Goal: Information Seeking & Learning: Learn about a topic

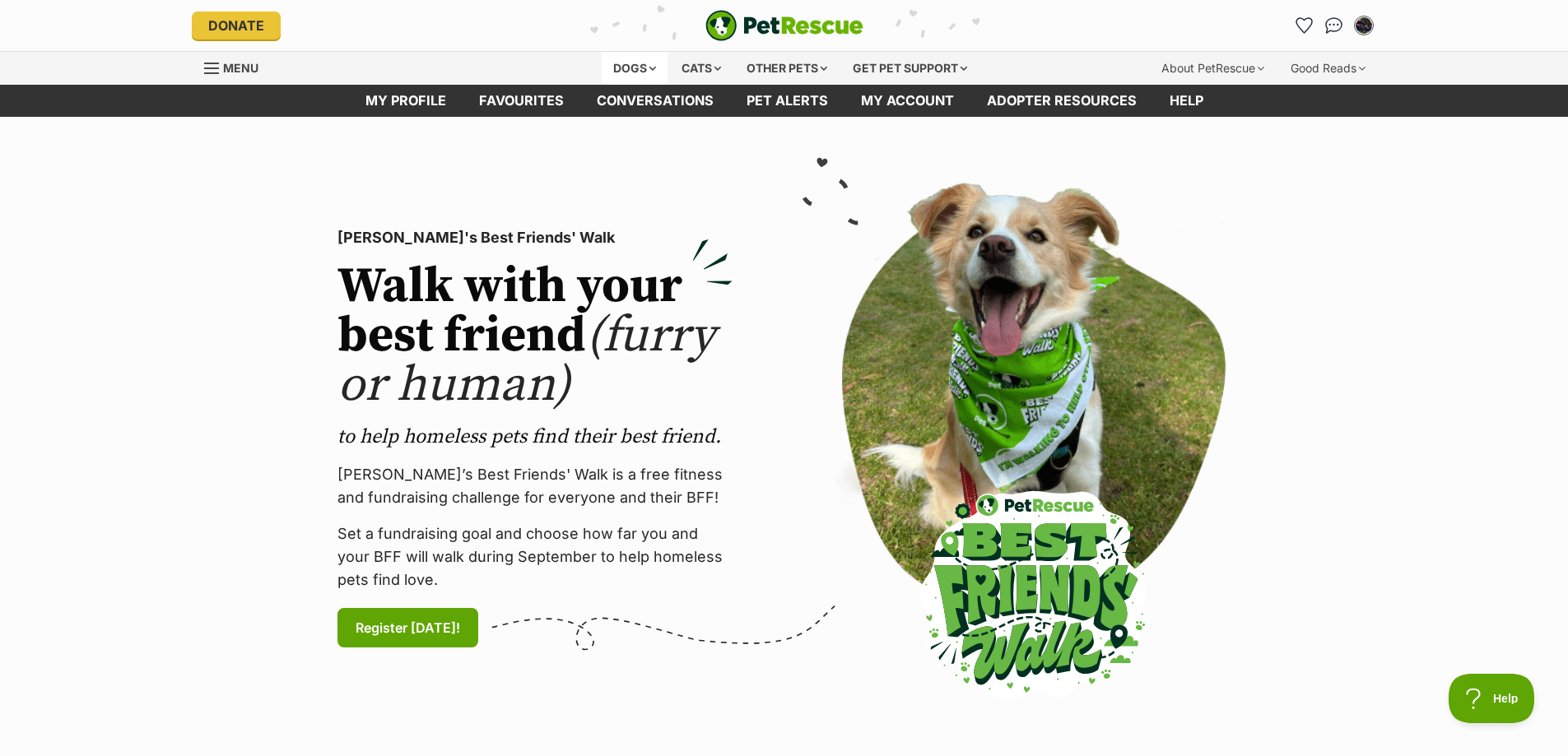
click at [622, 69] on div "Dogs" at bounding box center [634, 68] width 66 height 33
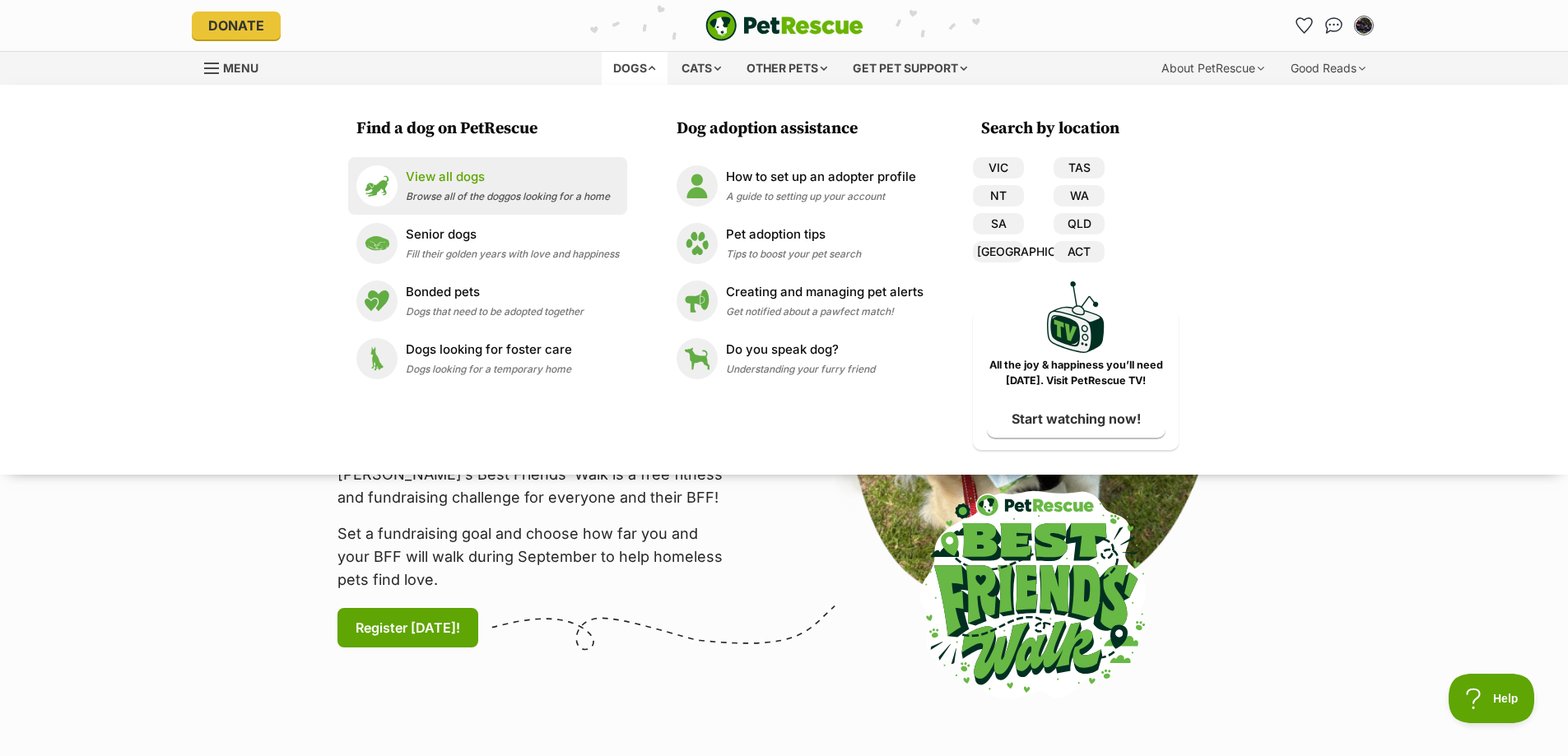
click at [450, 184] on p "View all dogs" at bounding box center [508, 177] width 204 height 19
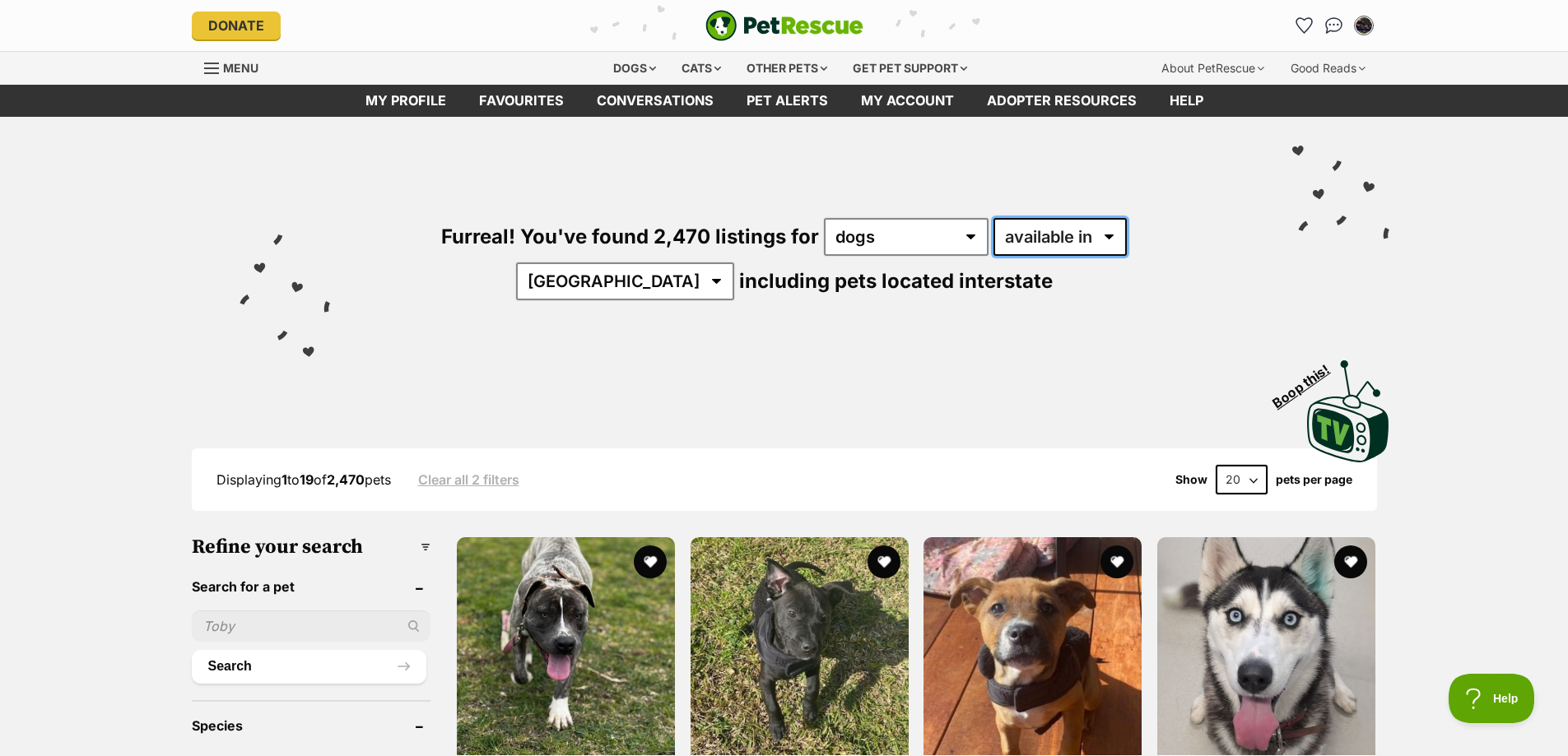
click at [1017, 226] on select "available in located in" at bounding box center [1060, 236] width 134 height 38
click at [993, 218] on select "available in located in" at bounding box center [1060, 236] width 134 height 38
click at [993, 236] on select "available in located in" at bounding box center [1060, 236] width 134 height 38
select select "disabled"
click at [993, 218] on select "available in located in" at bounding box center [1060, 236] width 134 height 38
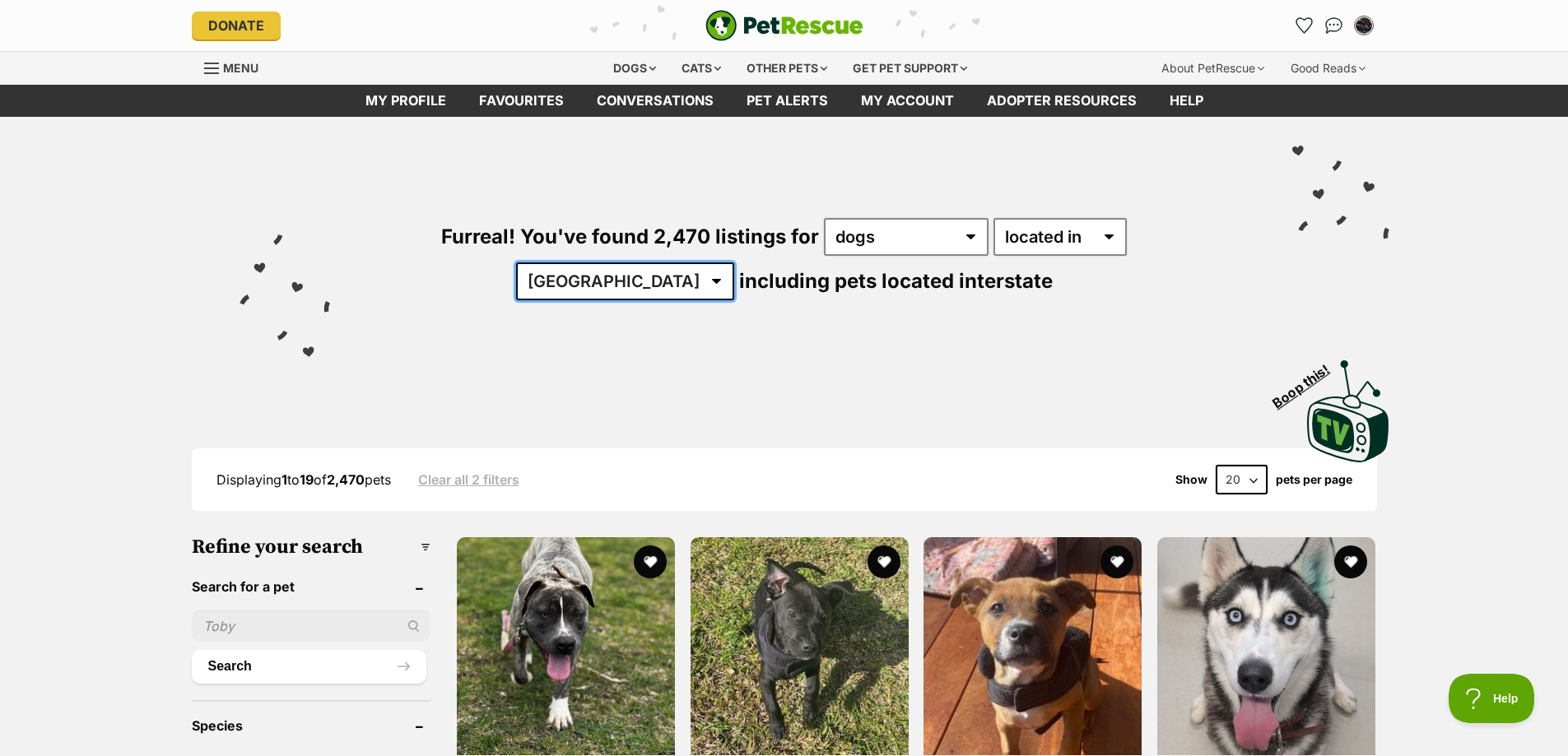
click at [734, 262] on select "Australia ACT NSW NT QLD SA TAS VIC WA" at bounding box center [625, 281] width 218 height 38
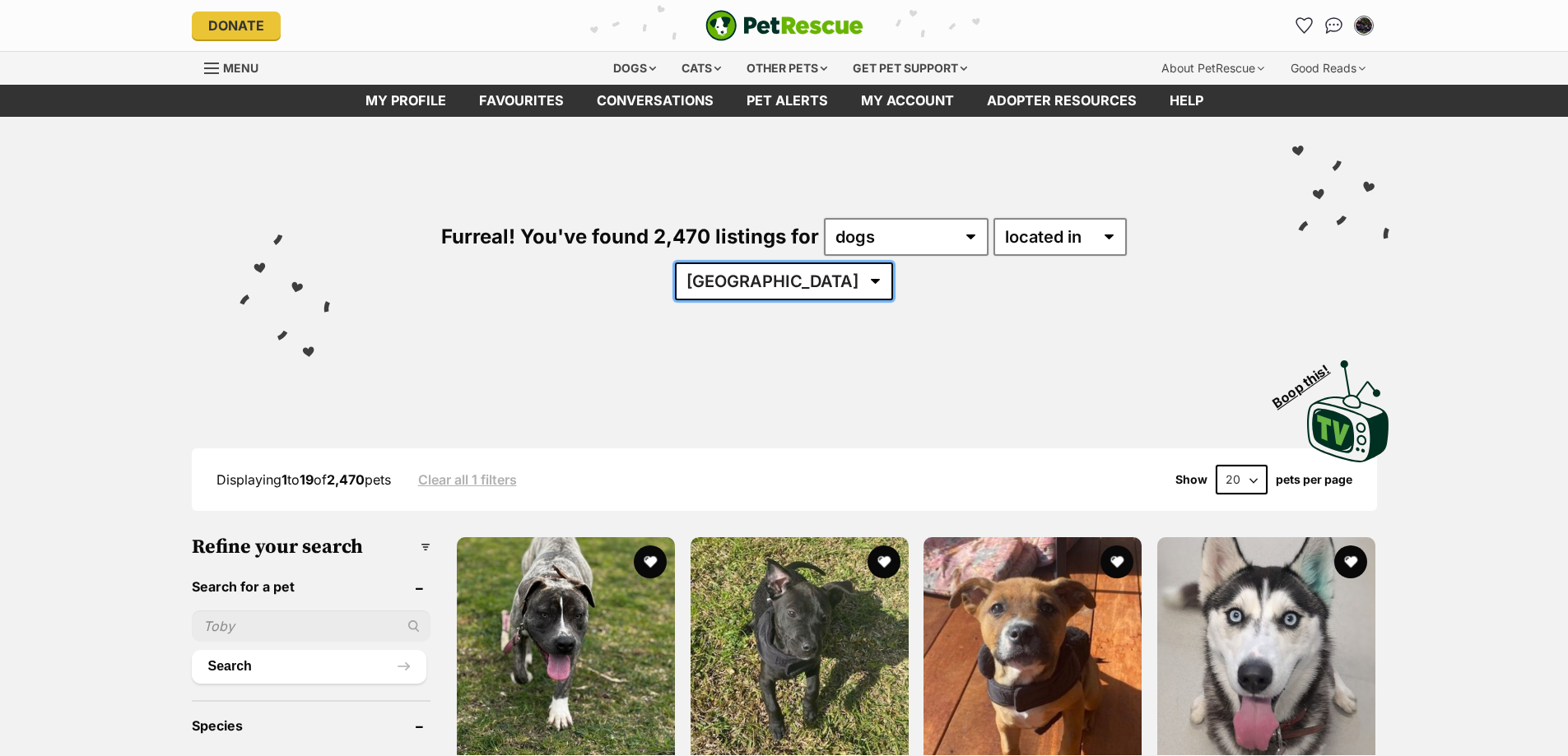
click at [893, 262] on select "[GEOGRAPHIC_DATA] [GEOGRAPHIC_DATA] [GEOGRAPHIC_DATA] [GEOGRAPHIC_DATA] [GEOGRA…" at bounding box center [784, 281] width 218 height 38
select select "VIC"
click at [893, 262] on select "[GEOGRAPHIC_DATA] [GEOGRAPHIC_DATA] [GEOGRAPHIC_DATA] [GEOGRAPHIC_DATA] [GEOGRA…" at bounding box center [784, 281] width 218 height 38
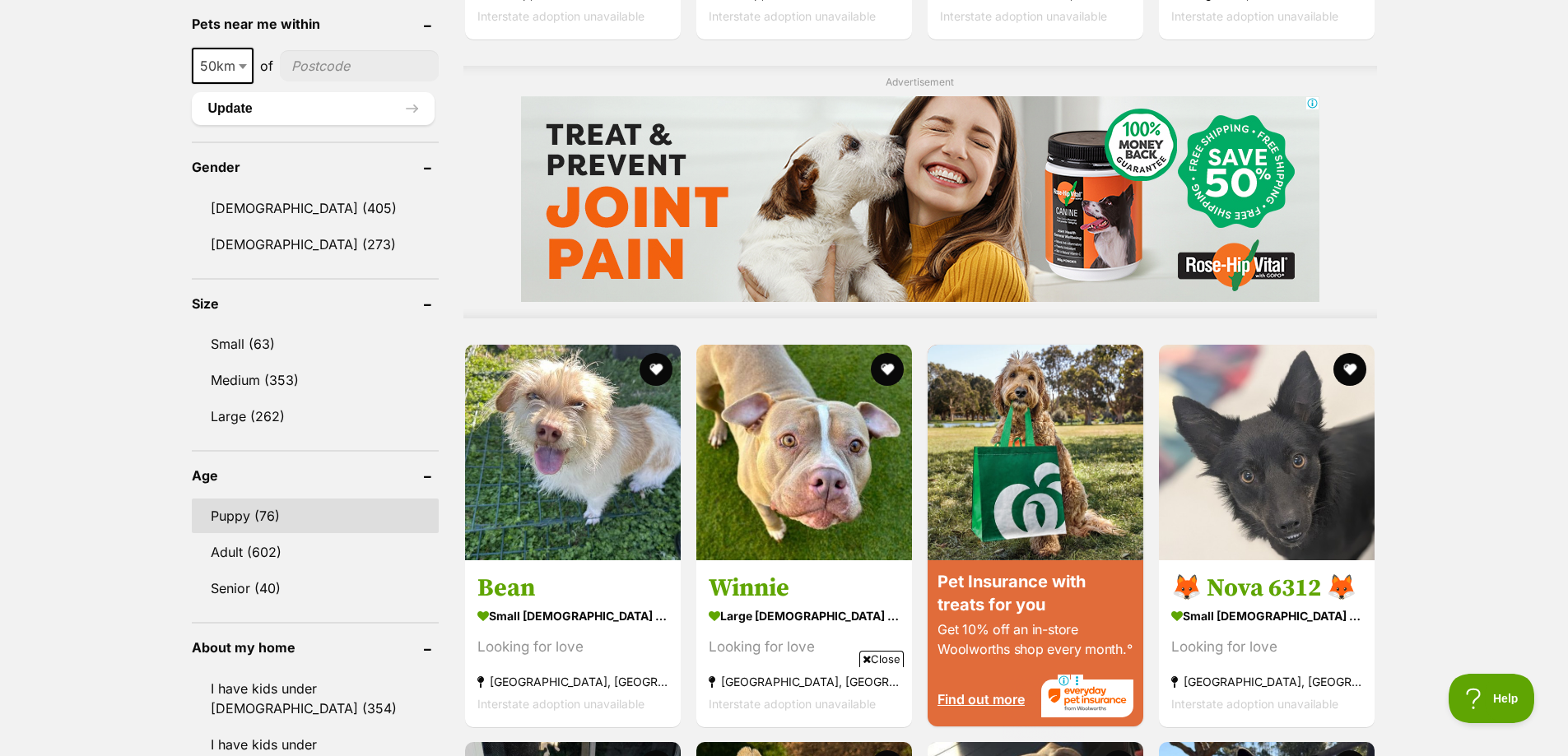
click at [285, 520] on link "Puppy (76)" at bounding box center [316, 515] width 247 height 34
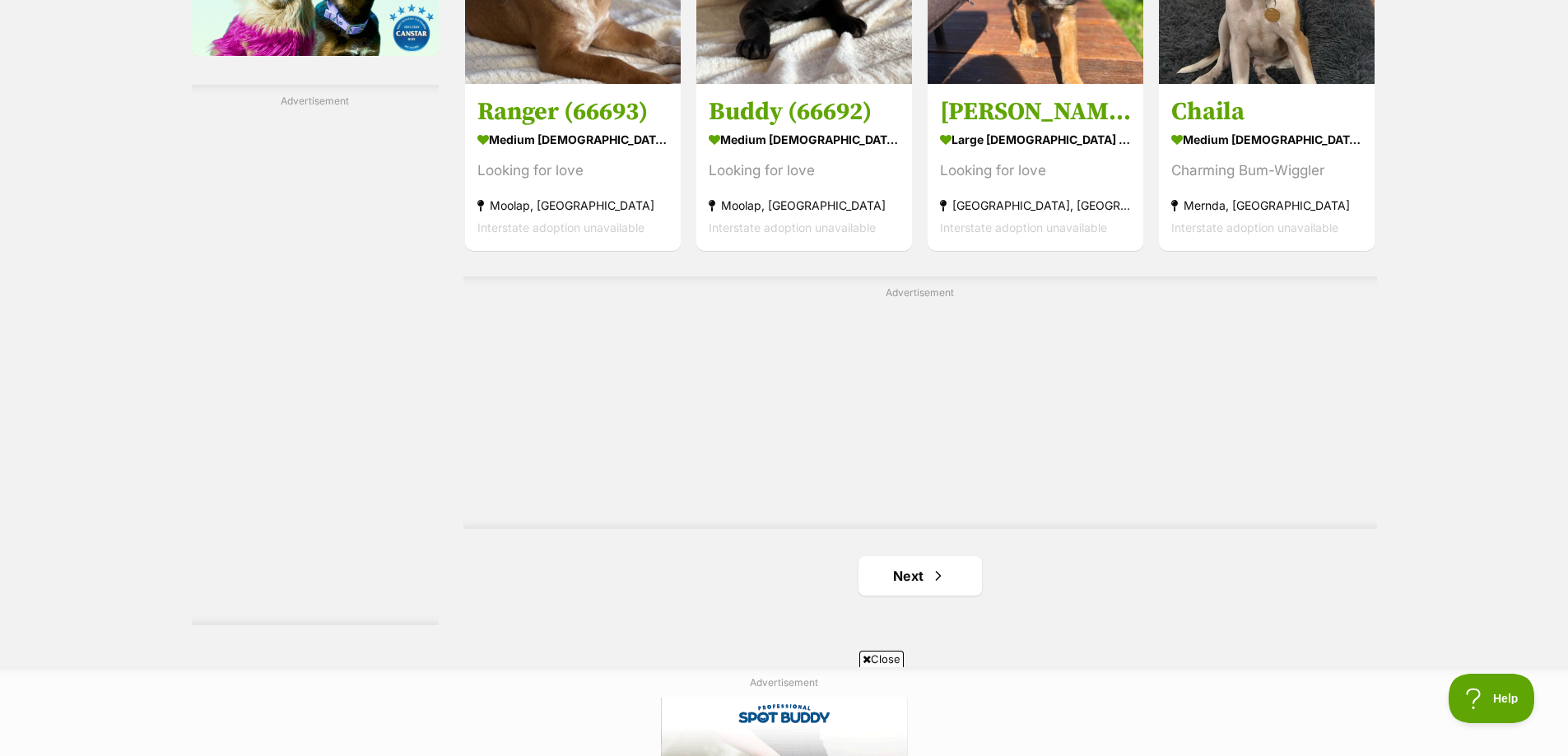
scroll to position [2798, 0]
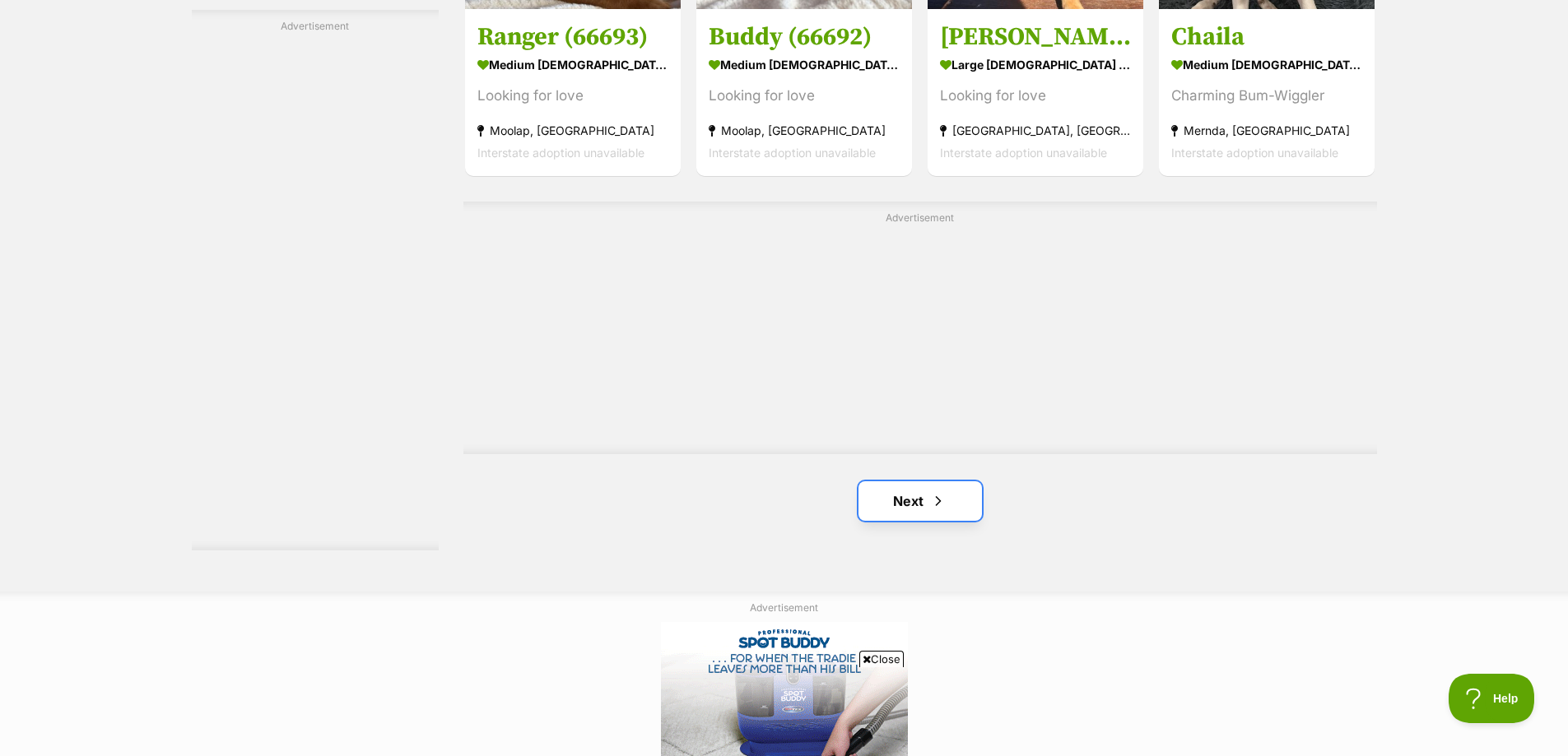
click at [938, 505] on span "Next page" at bounding box center [938, 501] width 17 height 20
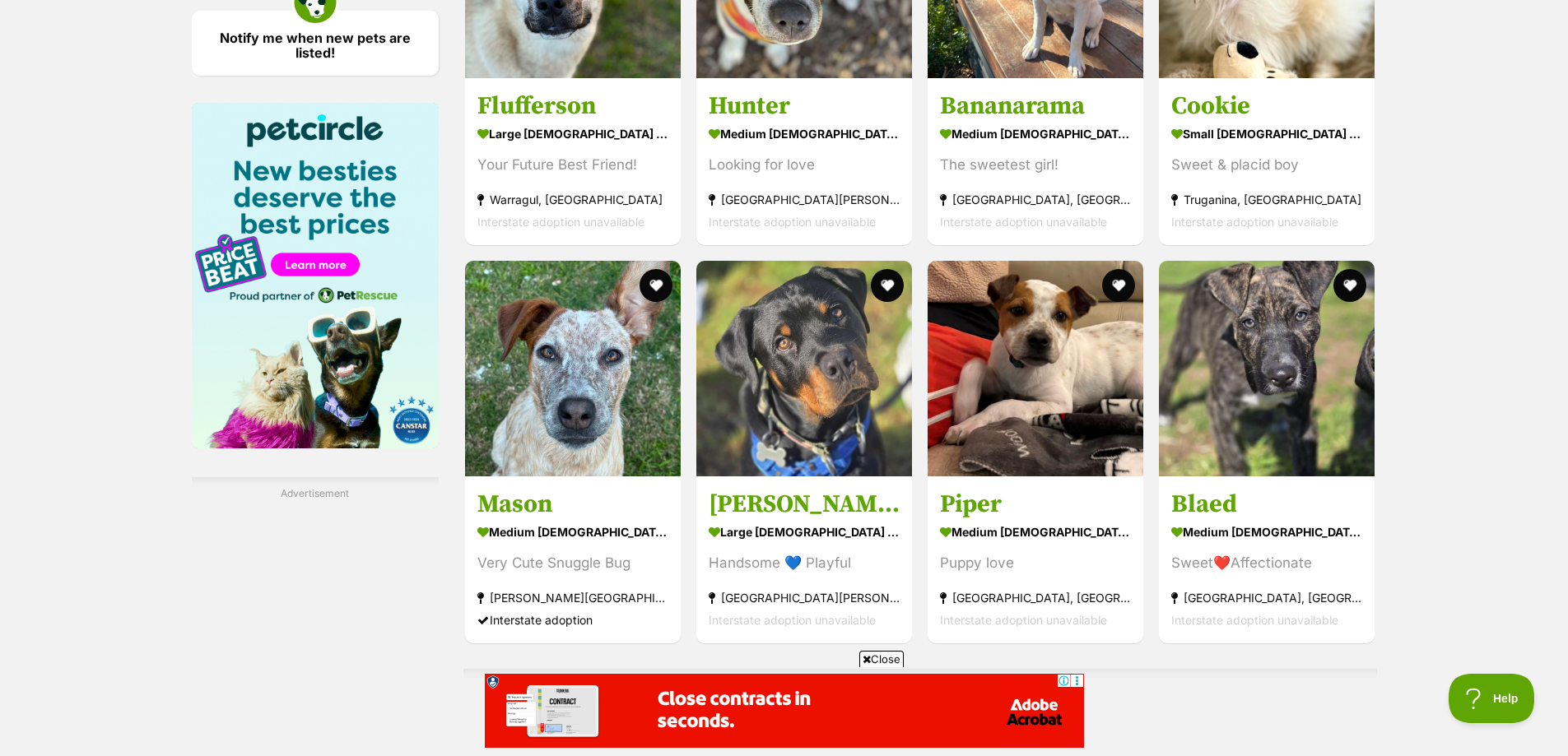
scroll to position [2387, 0]
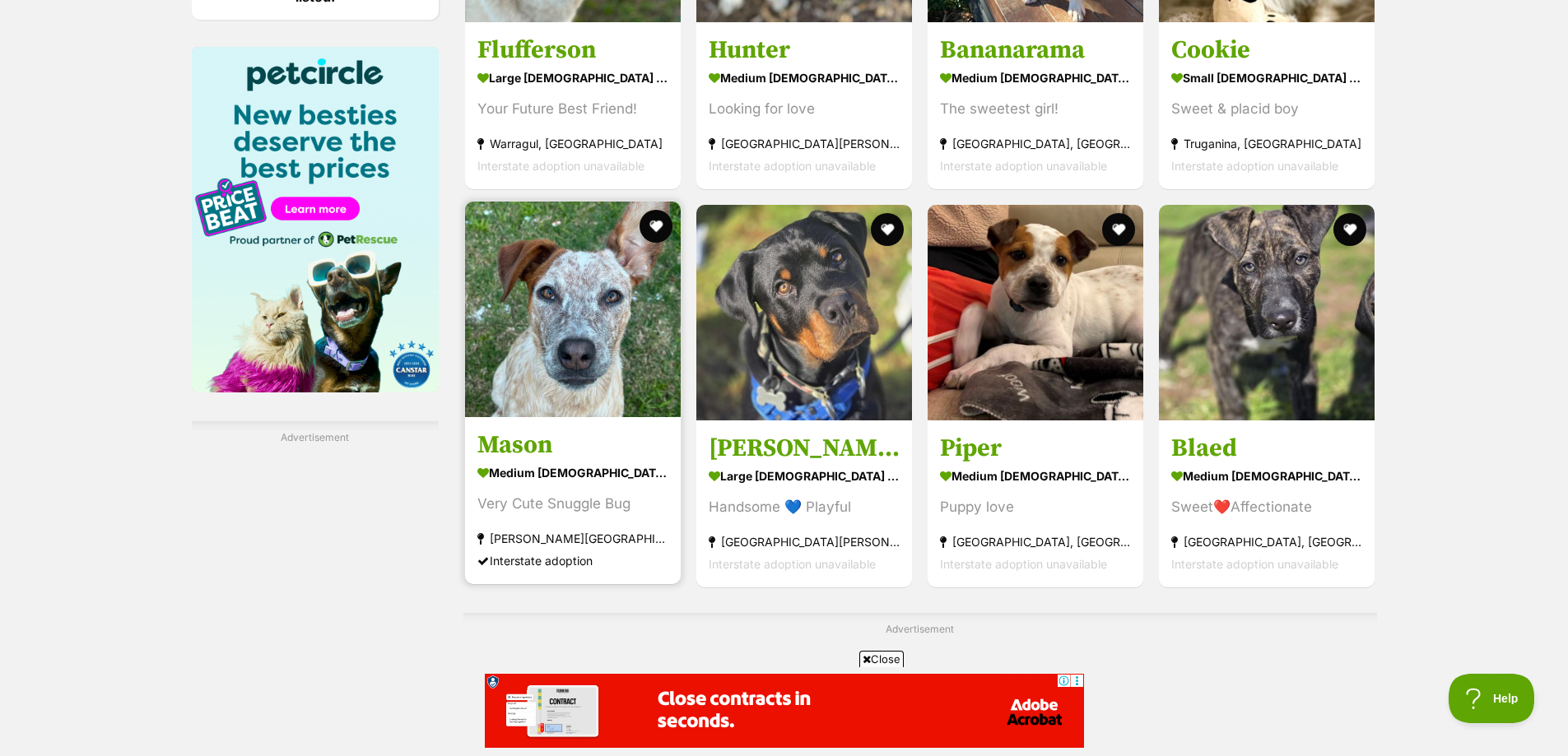
click at [595, 319] on img at bounding box center [573, 309] width 216 height 216
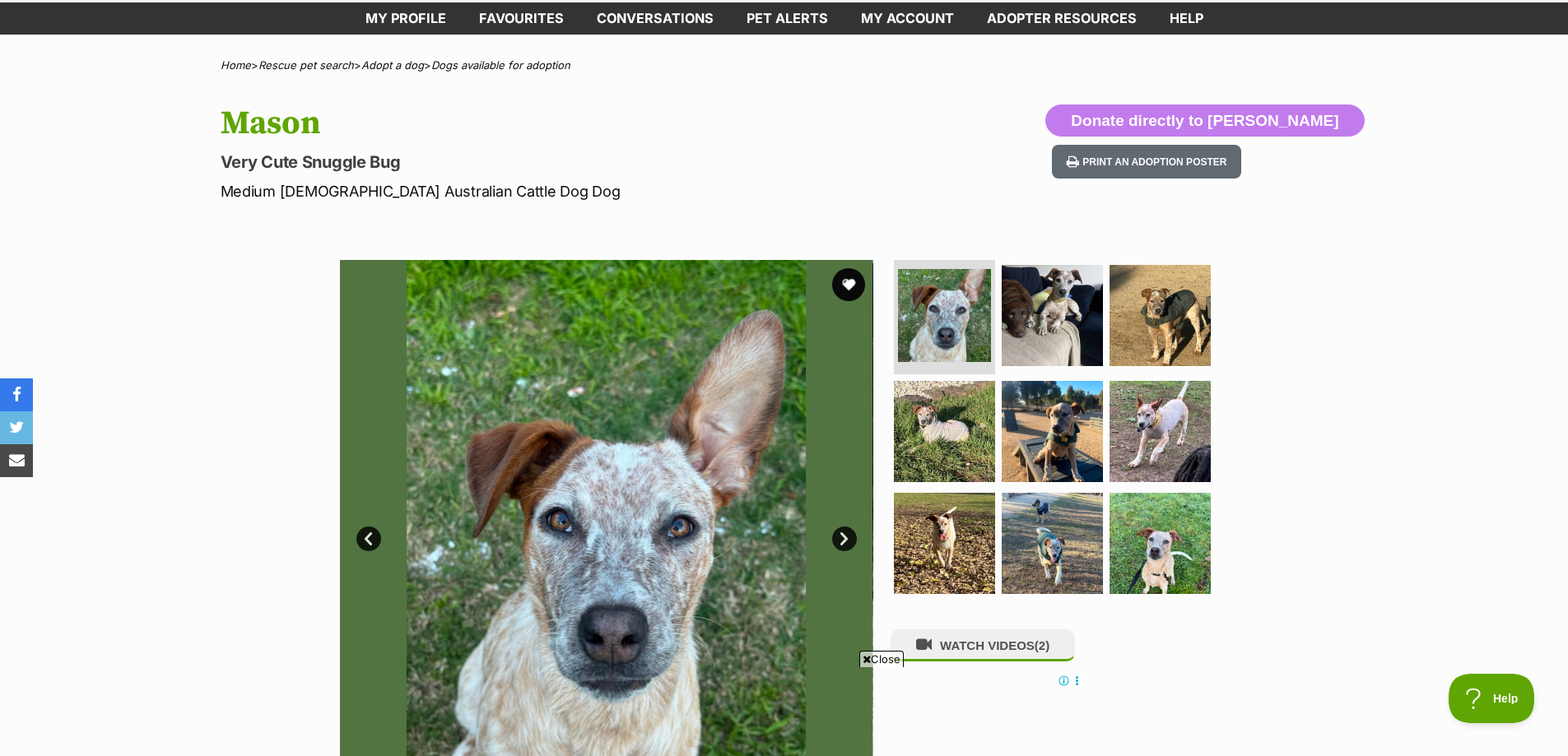
click at [608, 439] on img at bounding box center [606, 526] width 533 height 533
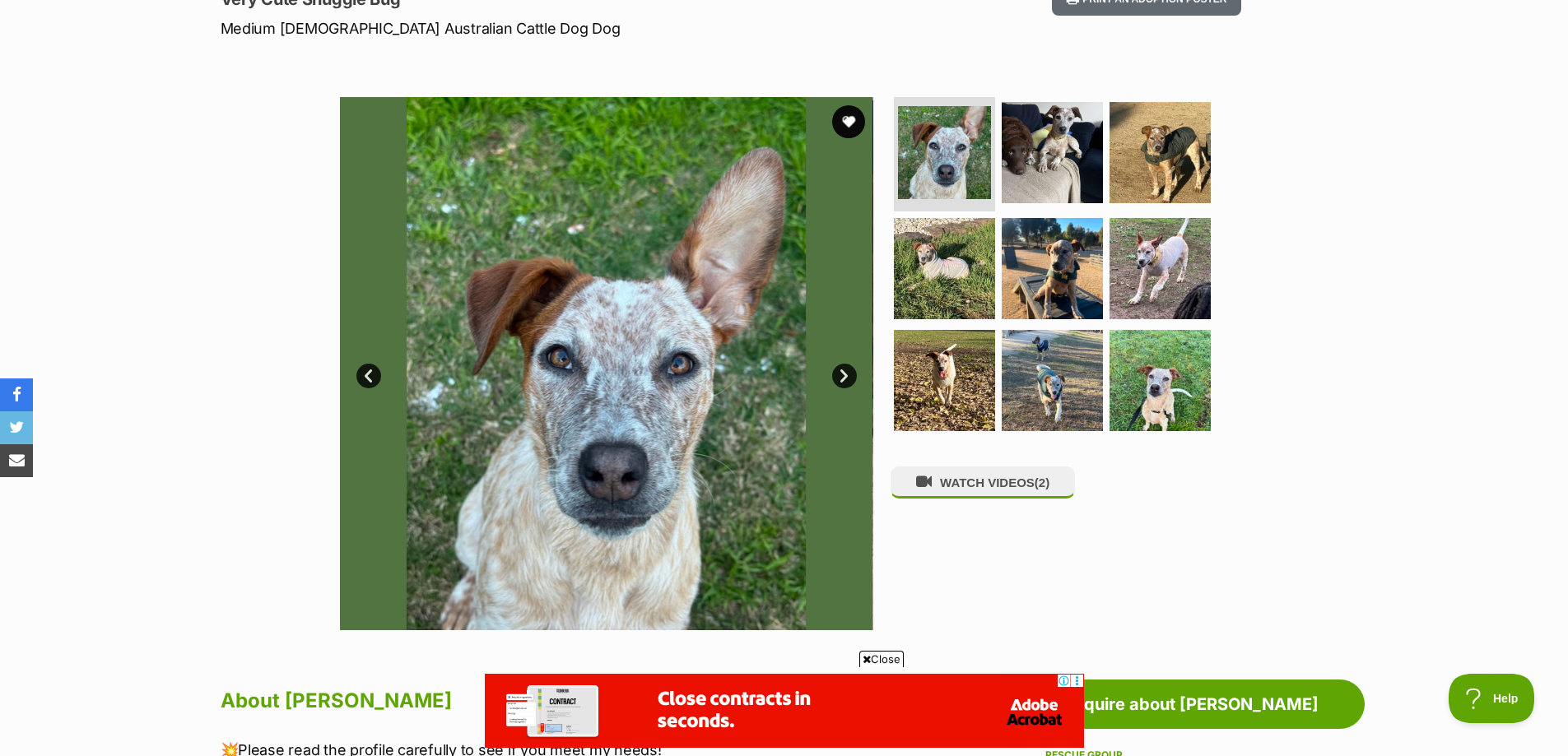
scroll to position [247, 0]
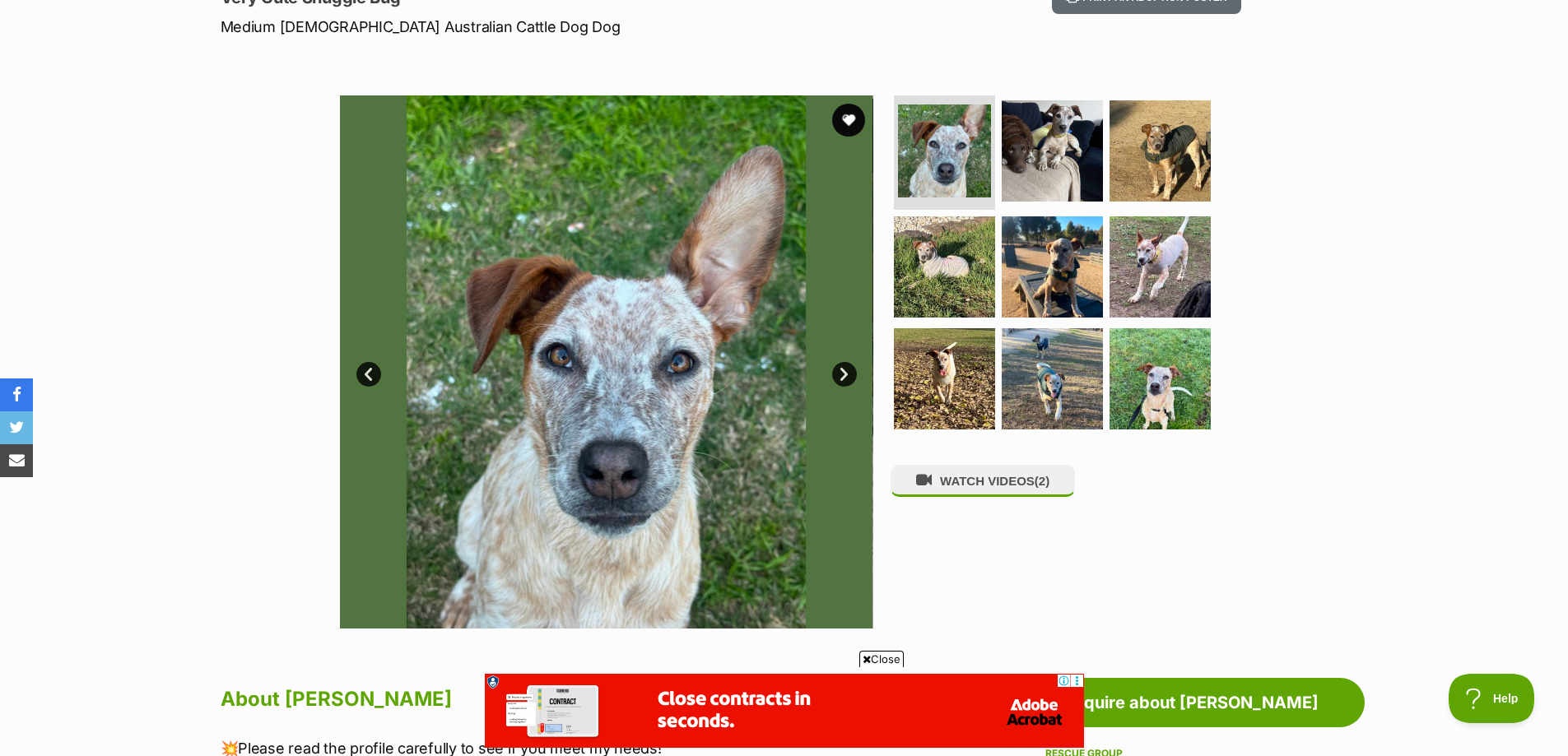
click at [849, 376] on link "Next" at bounding box center [845, 374] width 25 height 25
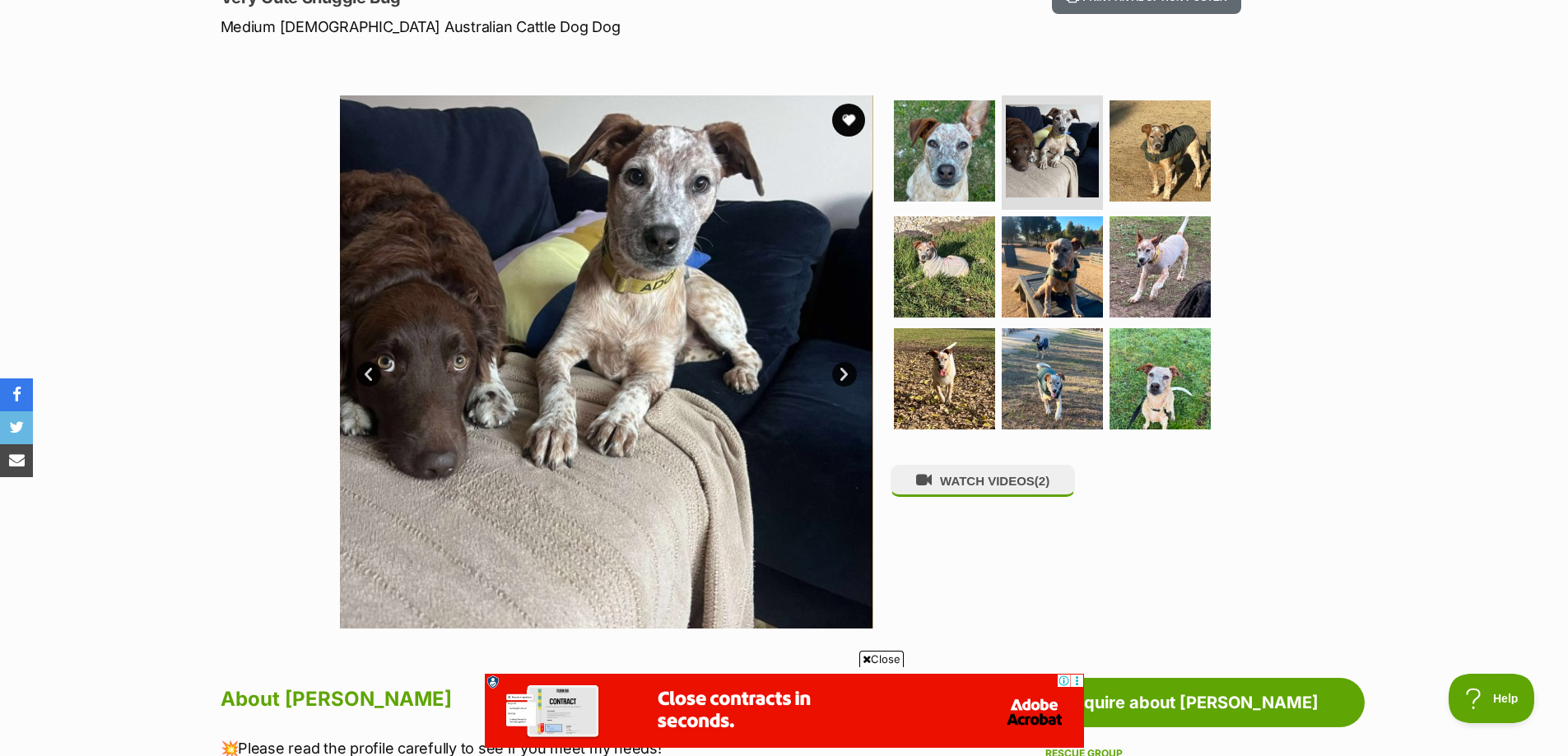
click at [849, 376] on link "Next" at bounding box center [845, 374] width 25 height 25
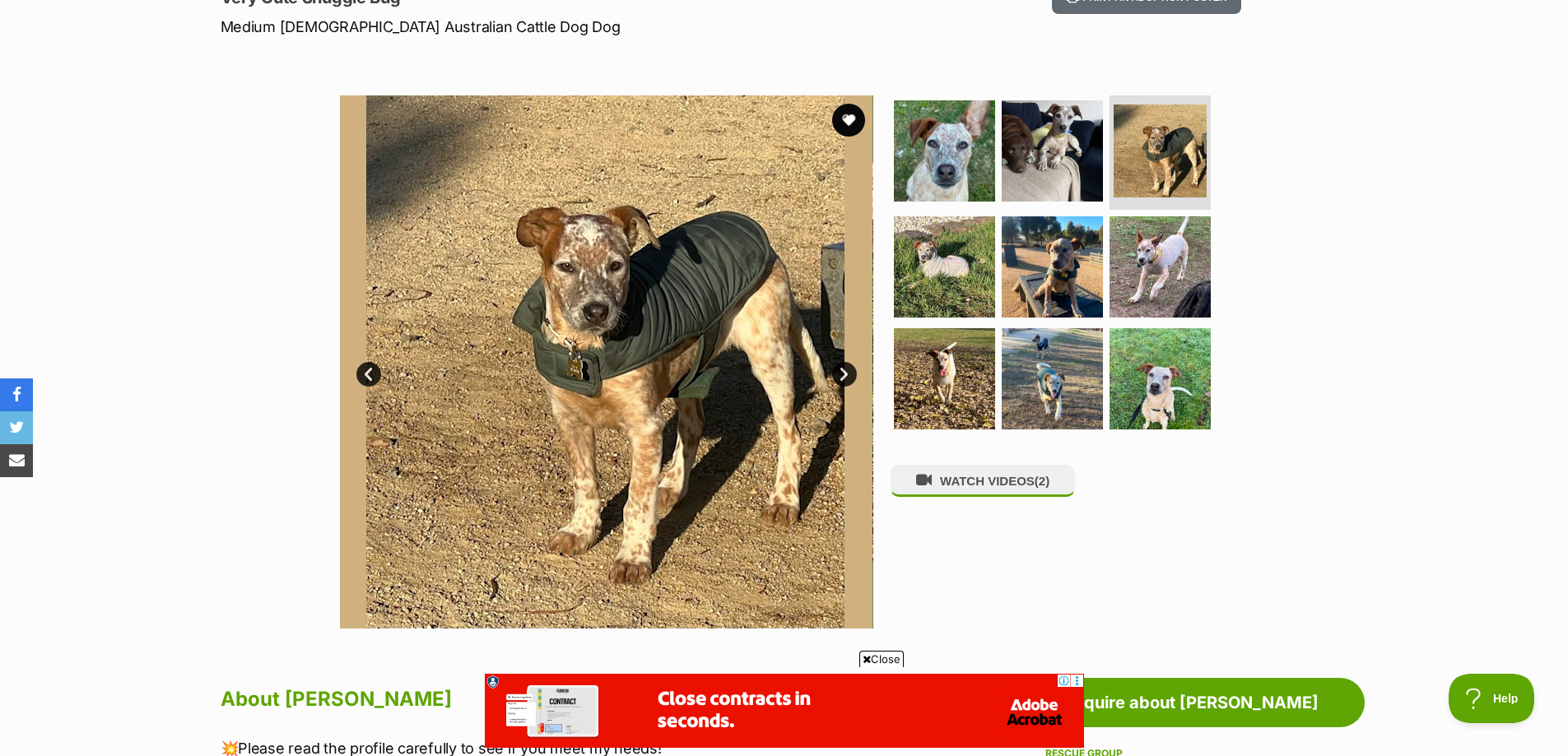
click at [849, 376] on link "Next" at bounding box center [845, 374] width 25 height 25
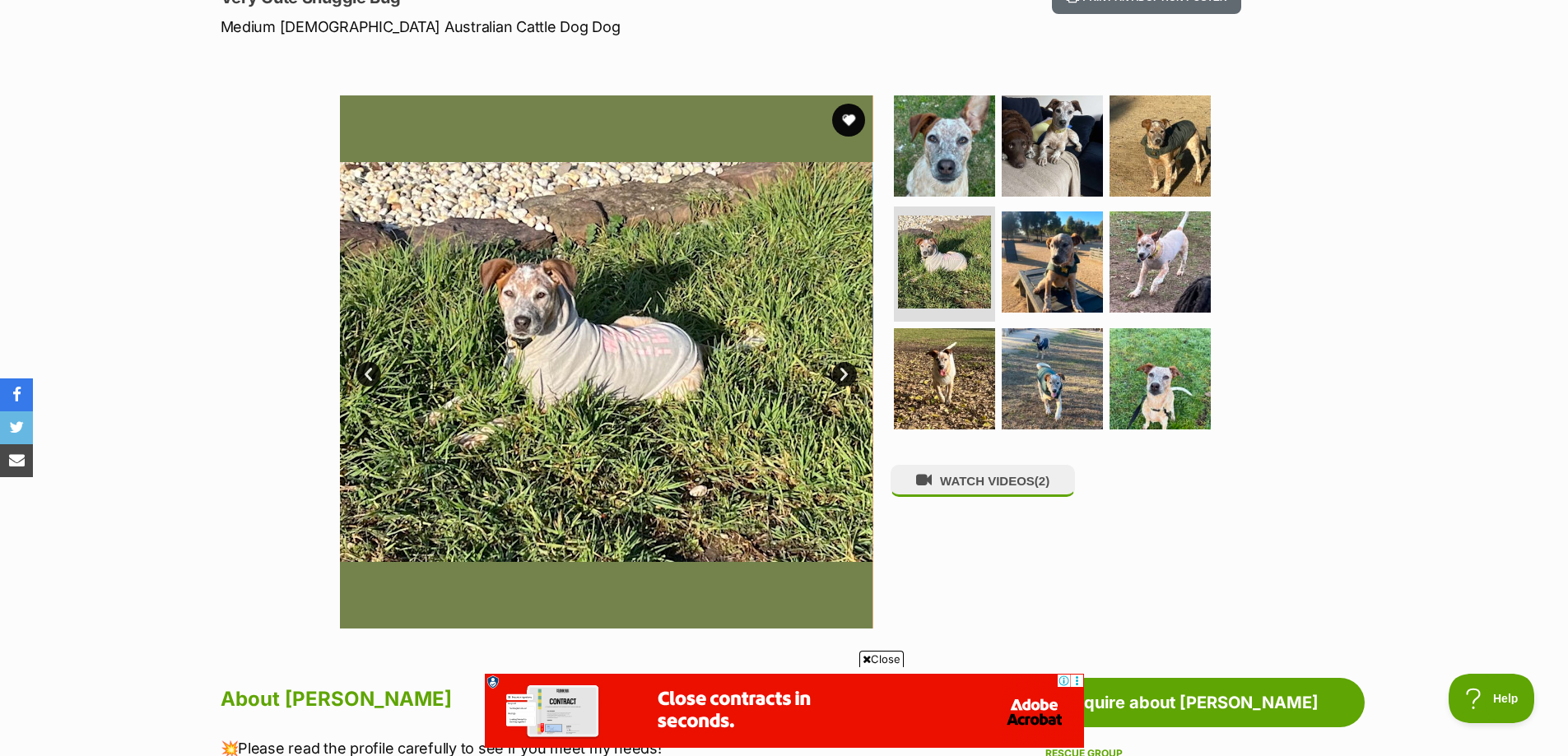
click at [849, 376] on link "Next" at bounding box center [845, 374] width 25 height 25
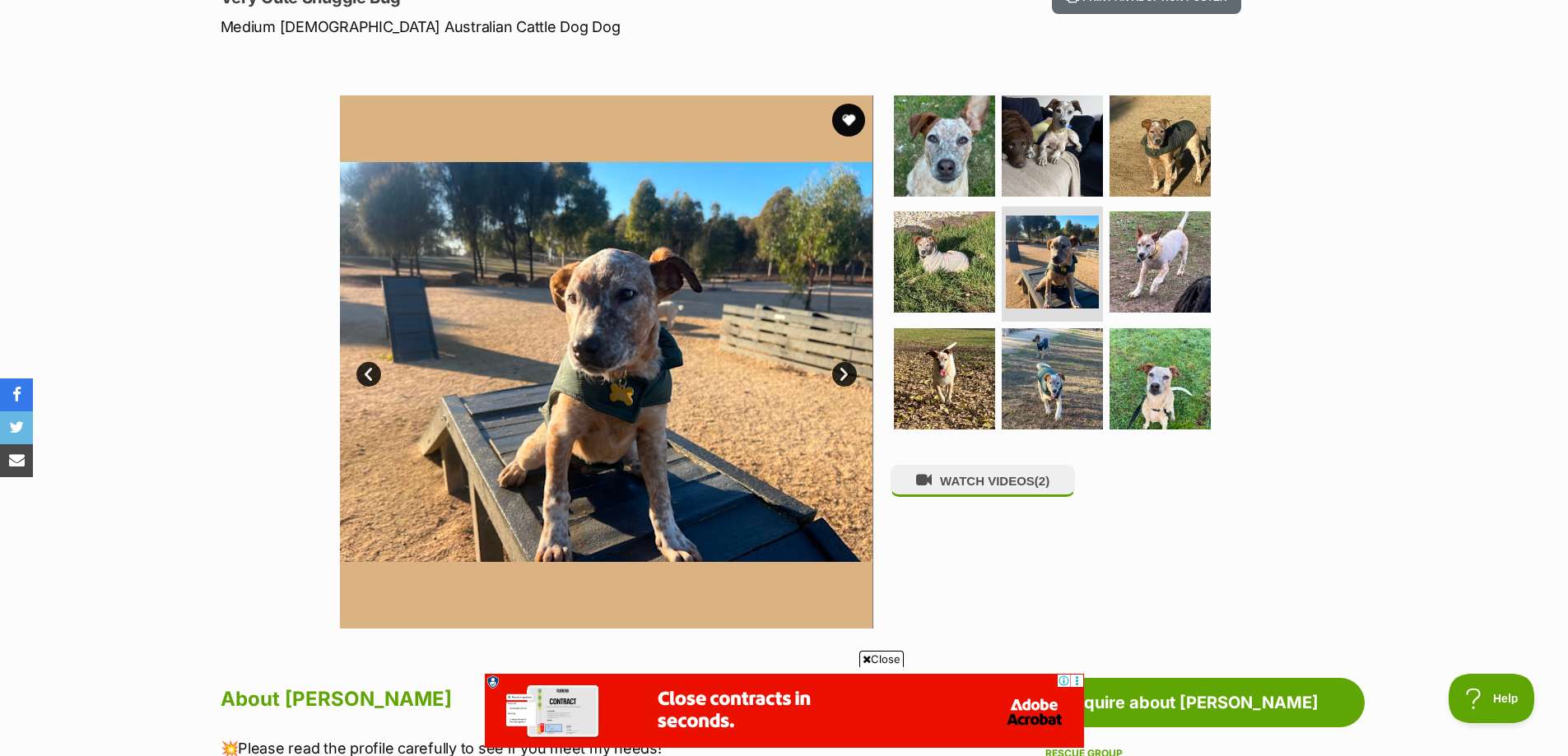
click at [847, 376] on link "Next" at bounding box center [845, 374] width 25 height 25
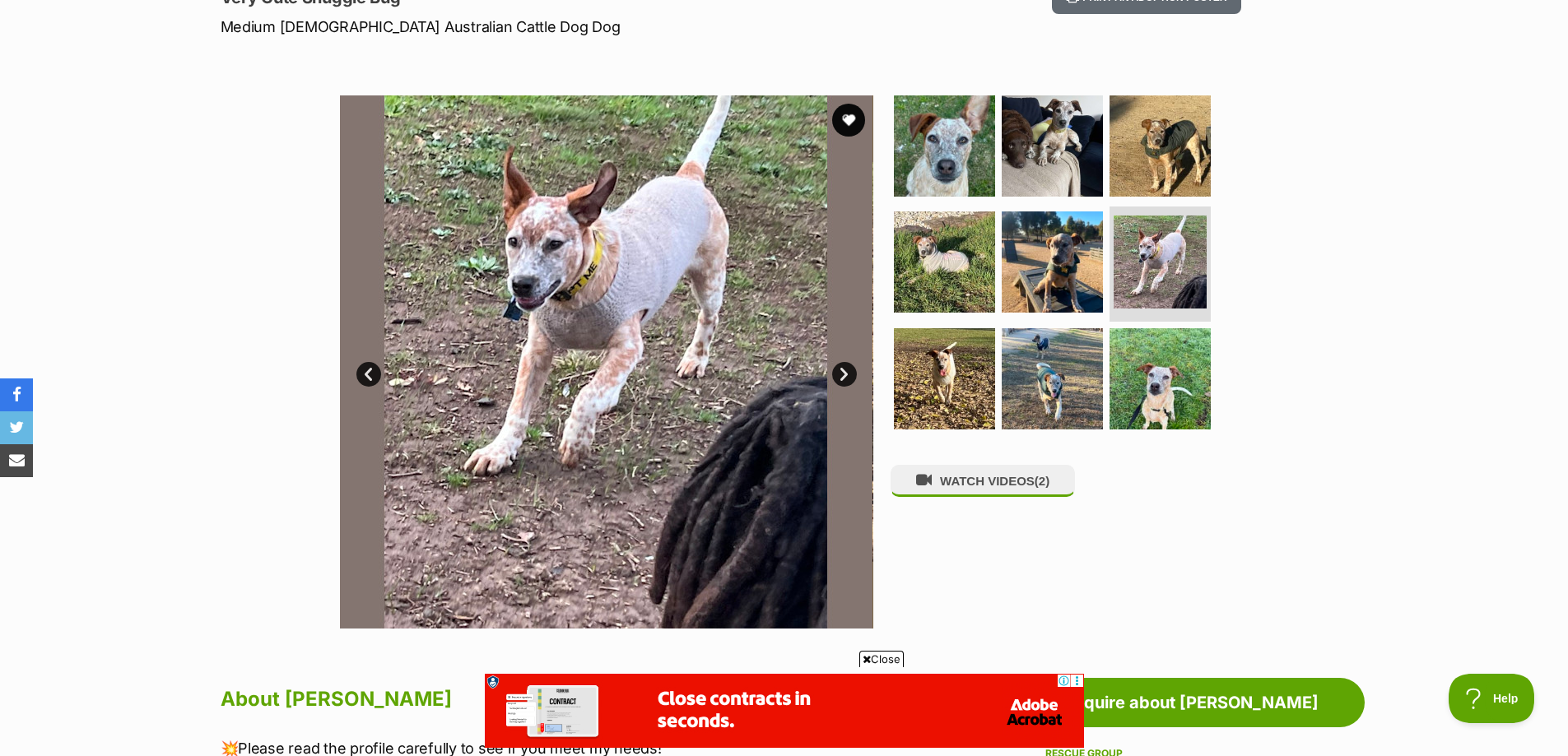
click at [847, 376] on link "Next" at bounding box center [845, 374] width 25 height 25
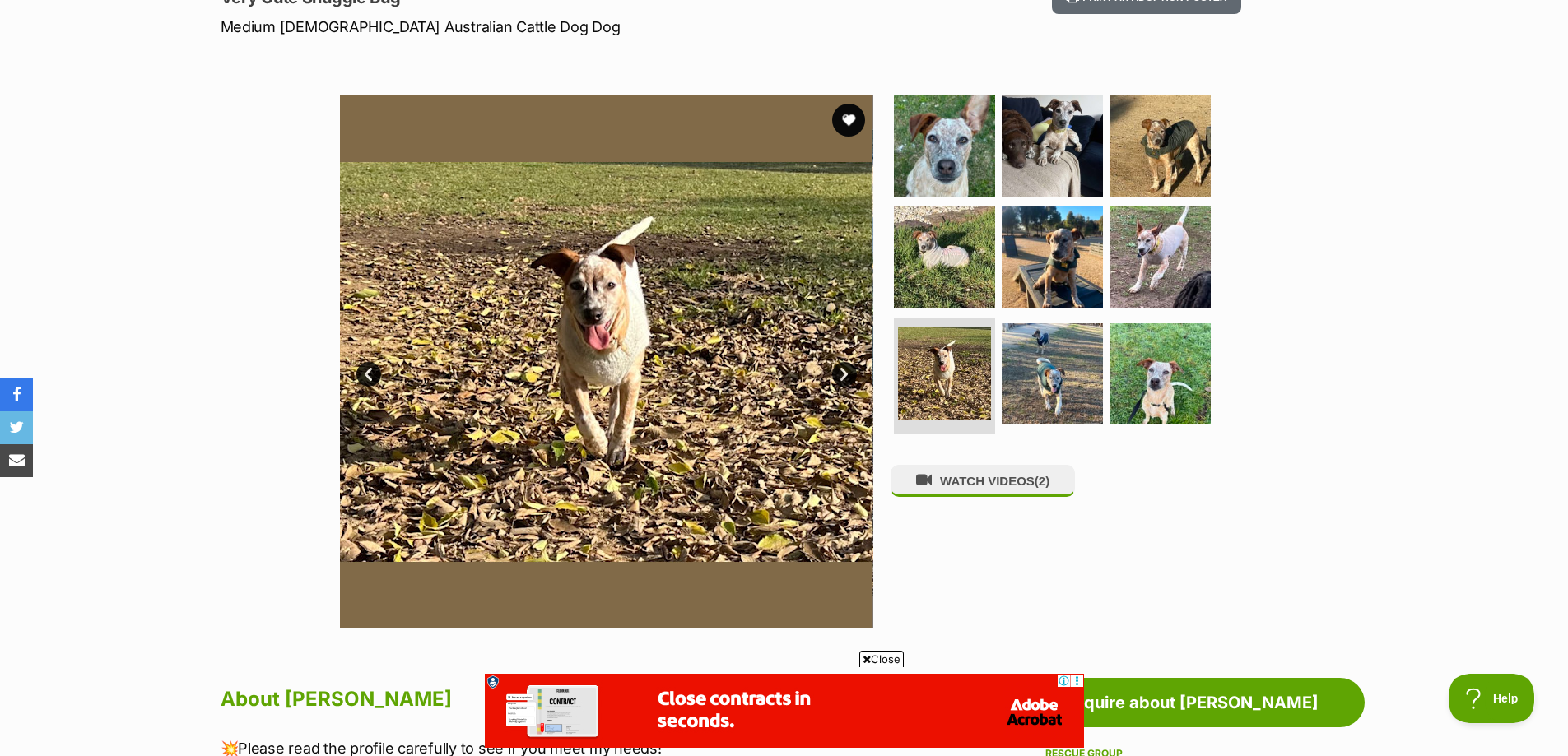
click at [847, 376] on link "Next" at bounding box center [845, 374] width 25 height 25
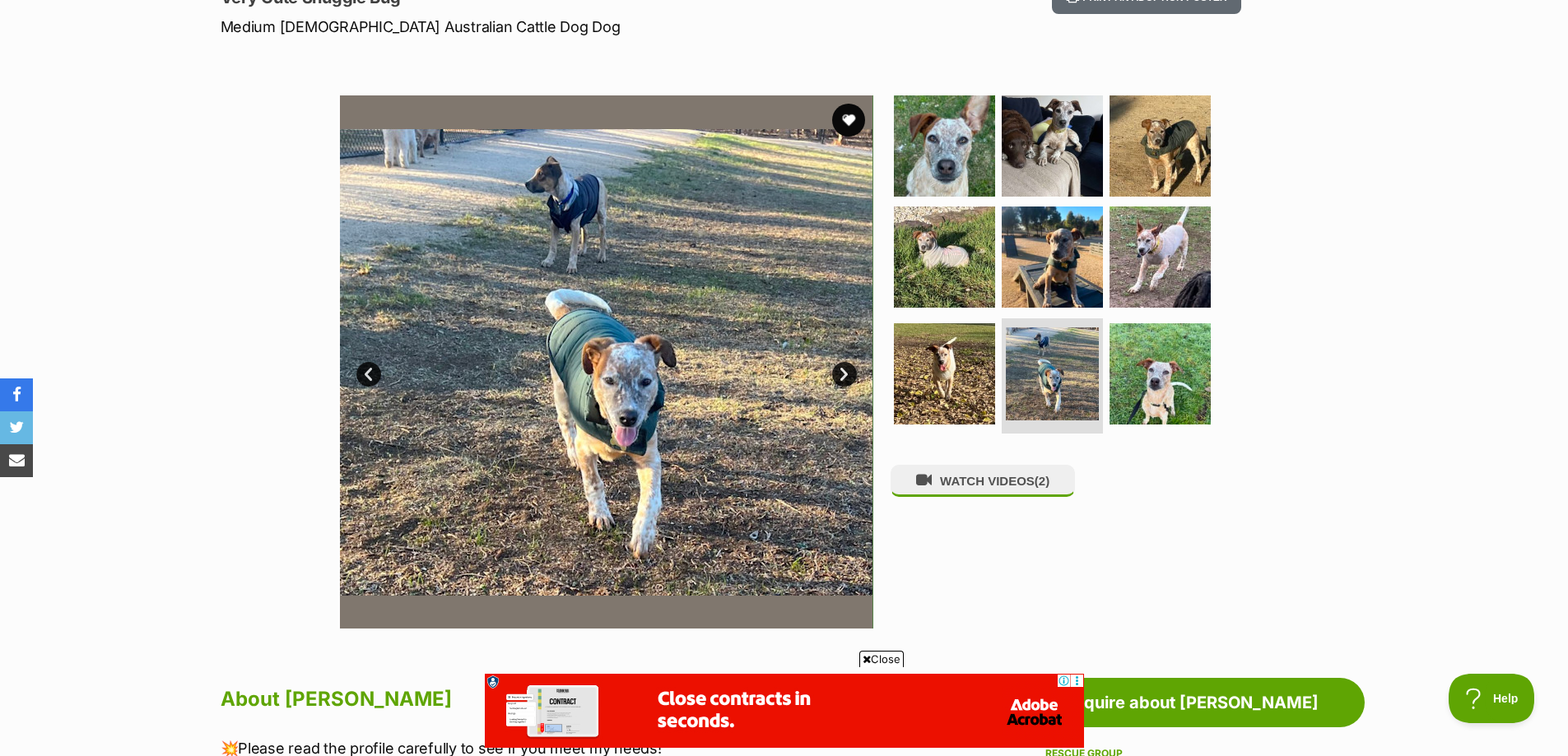
click at [845, 377] on link "Next" at bounding box center [845, 374] width 25 height 25
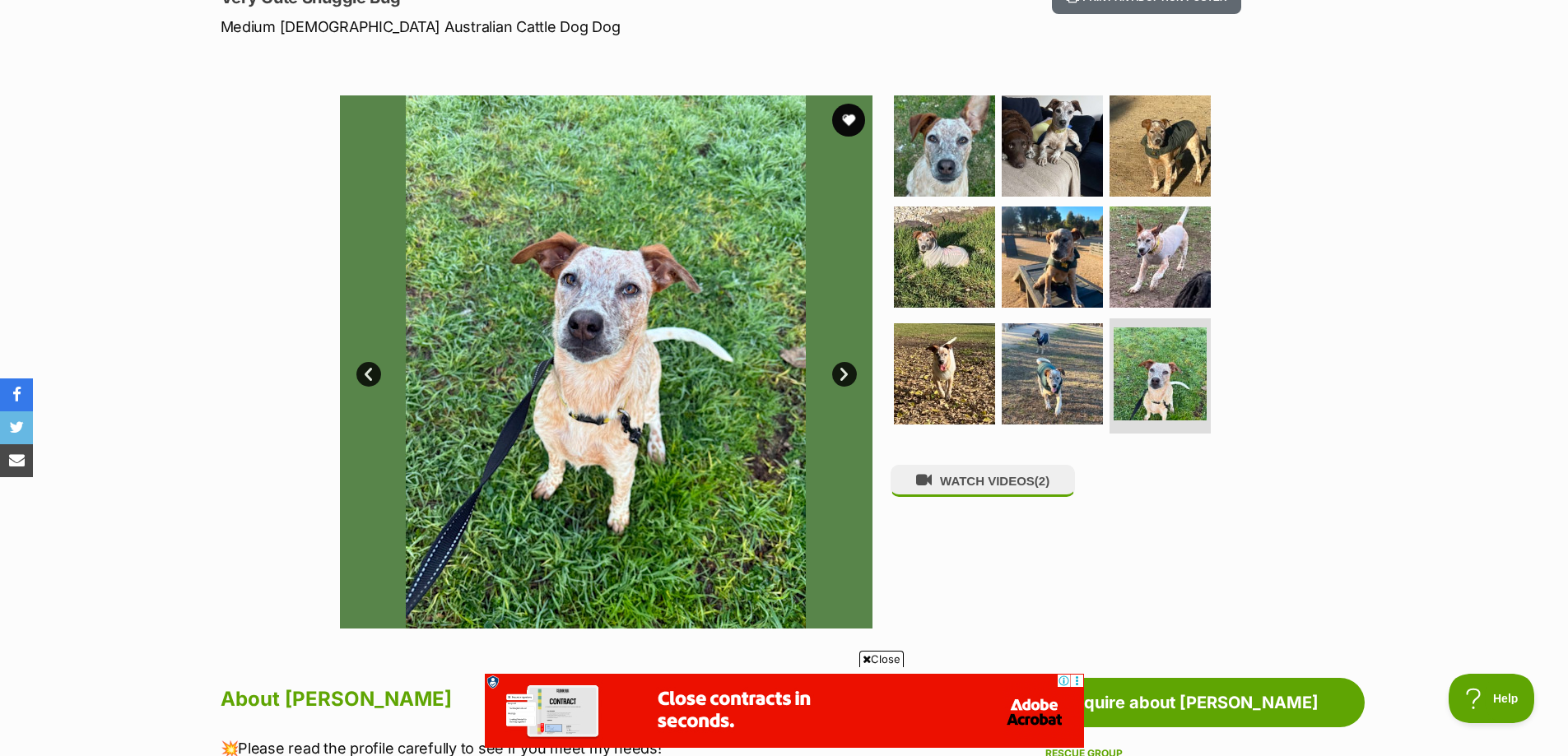
click at [845, 377] on link "Next" at bounding box center [845, 374] width 25 height 25
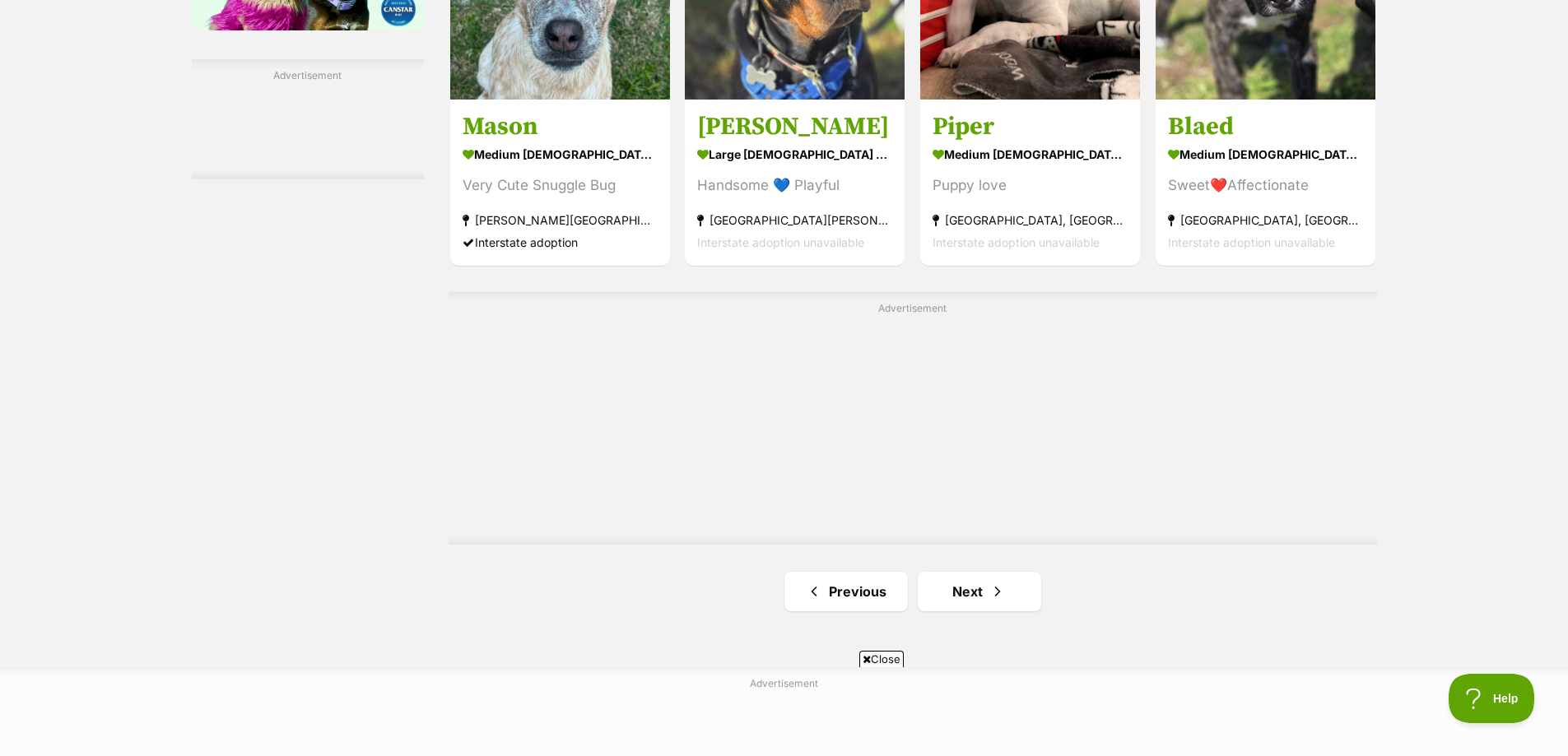
scroll to position [2735, 0]
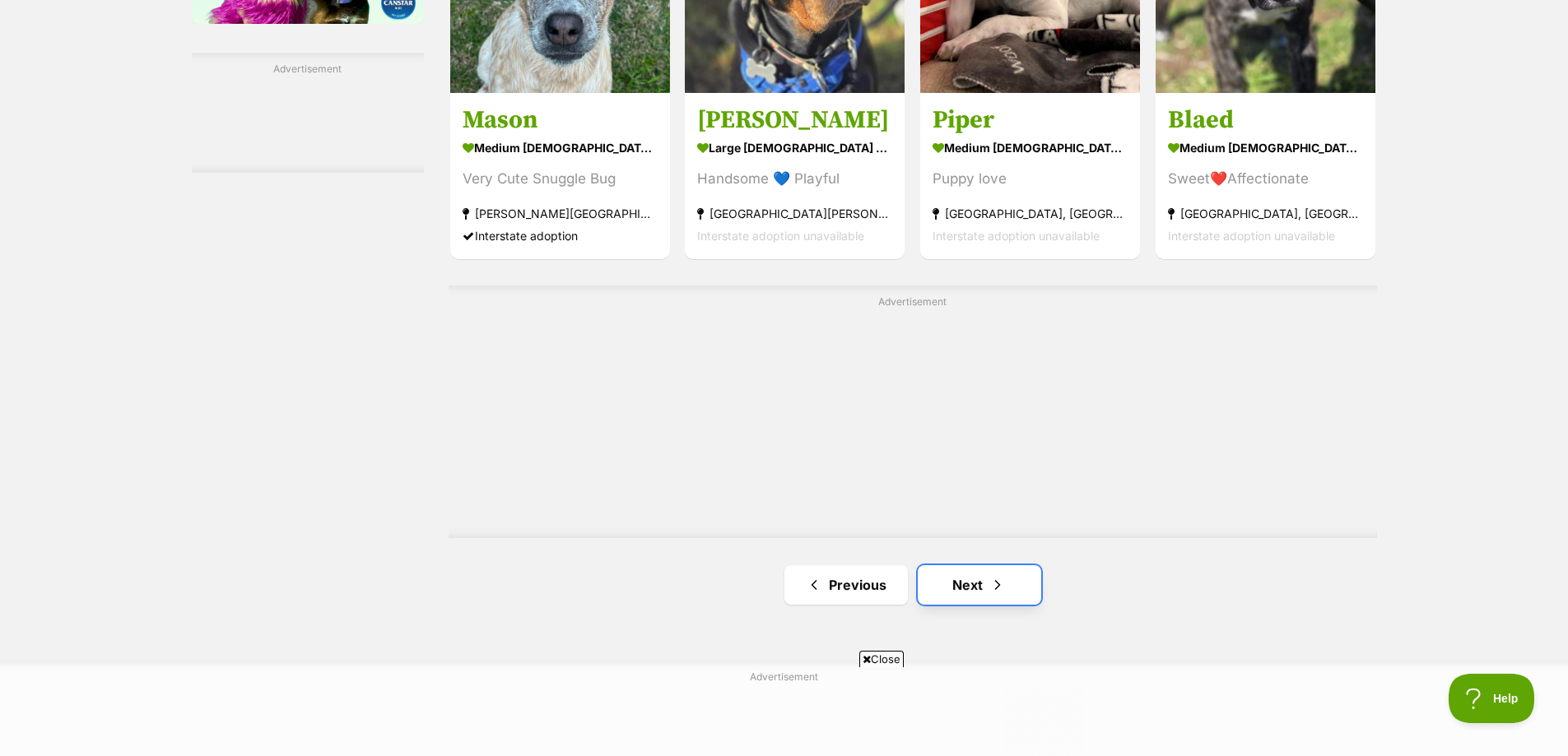
click at [982, 566] on link "Next" at bounding box center [980, 585] width 124 height 39
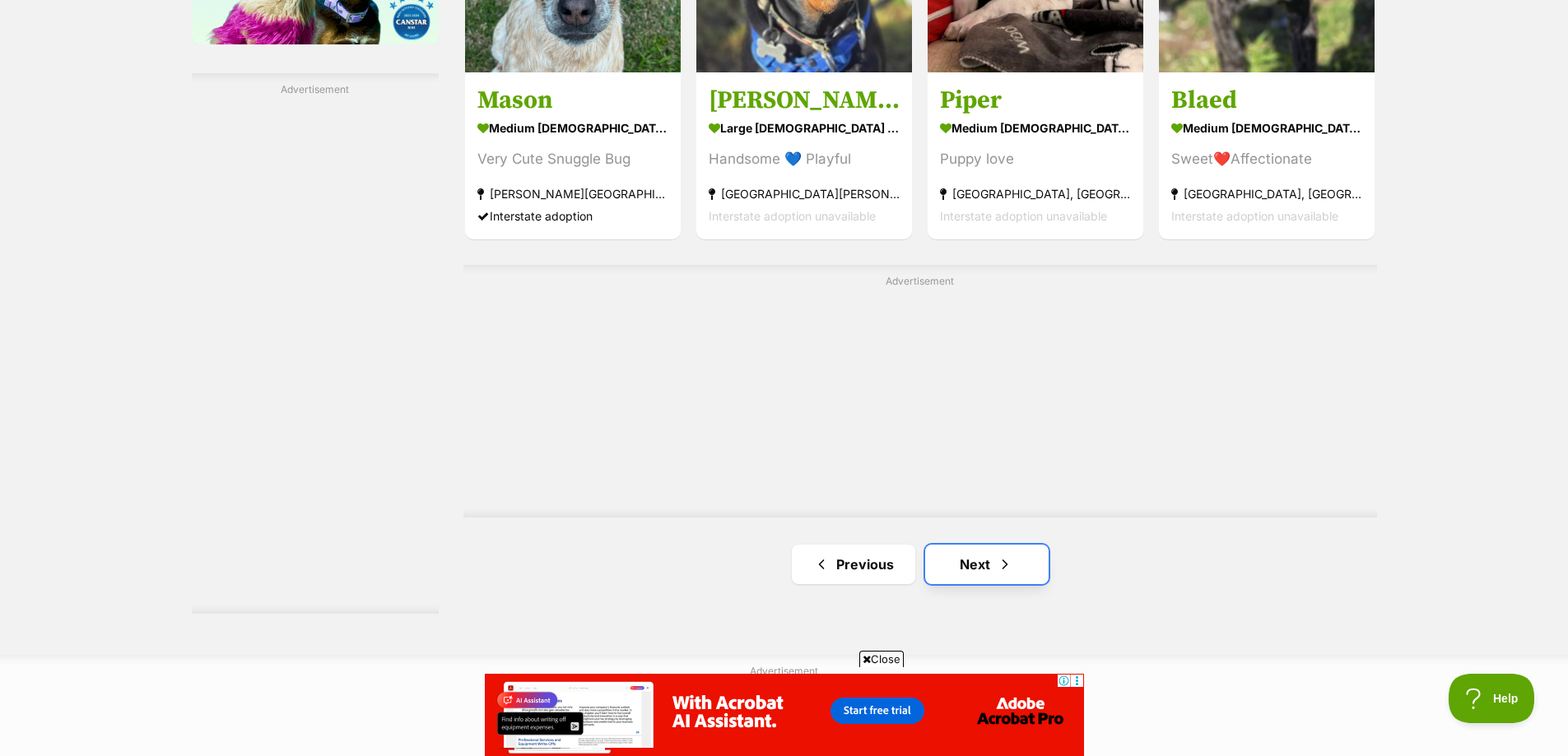
scroll to position [2715, 0]
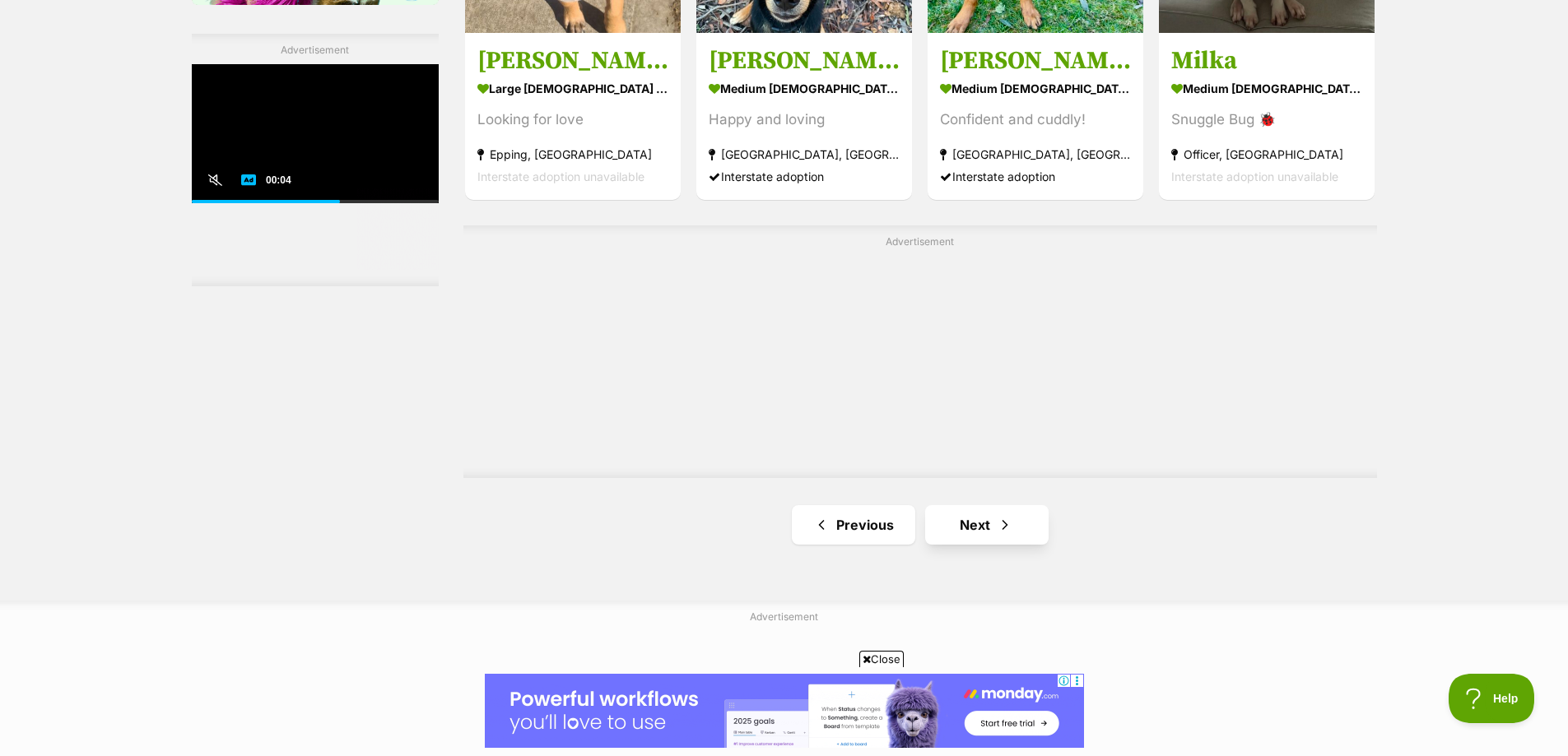
scroll to position [2963, 0]
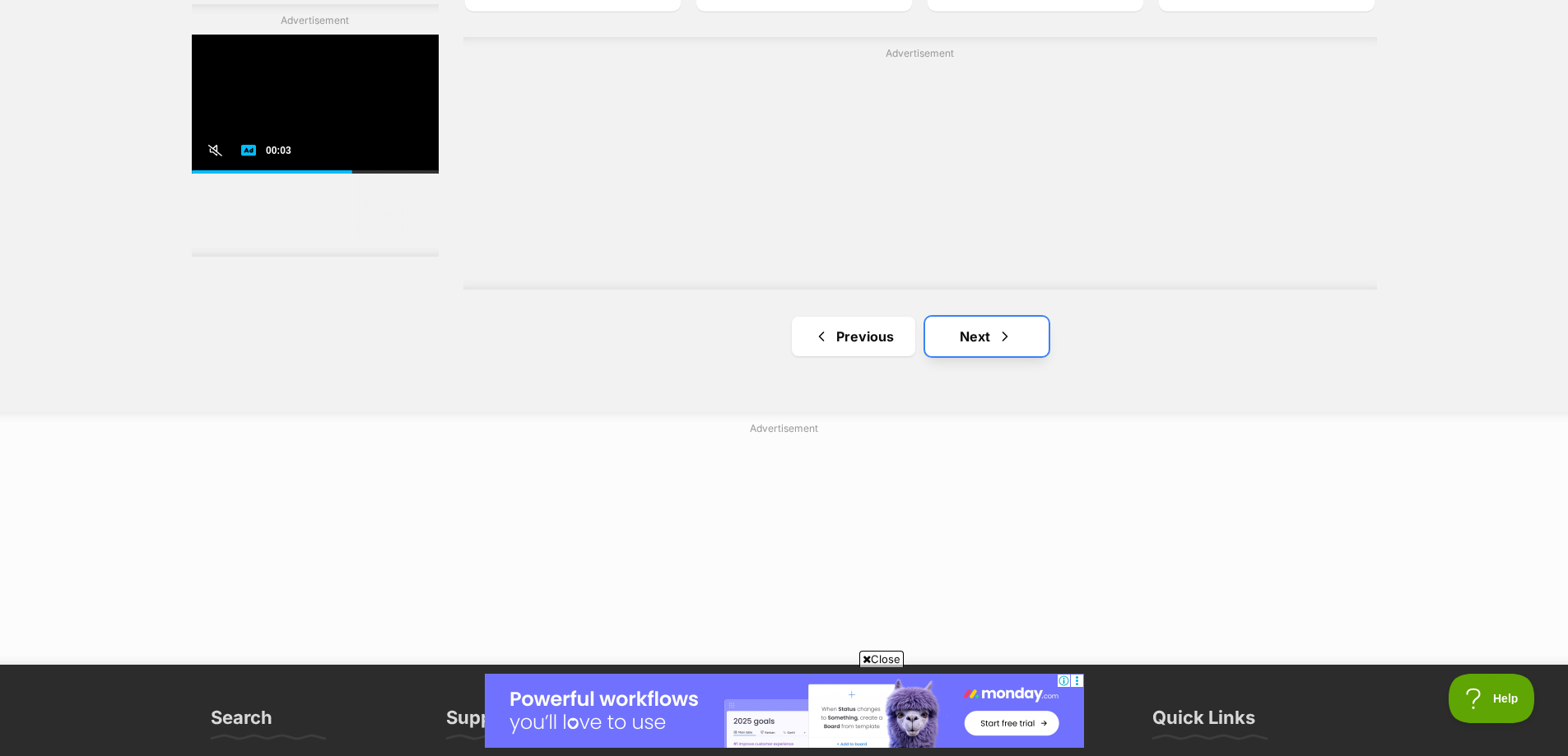
click at [970, 329] on link "Next" at bounding box center [987, 336] width 124 height 39
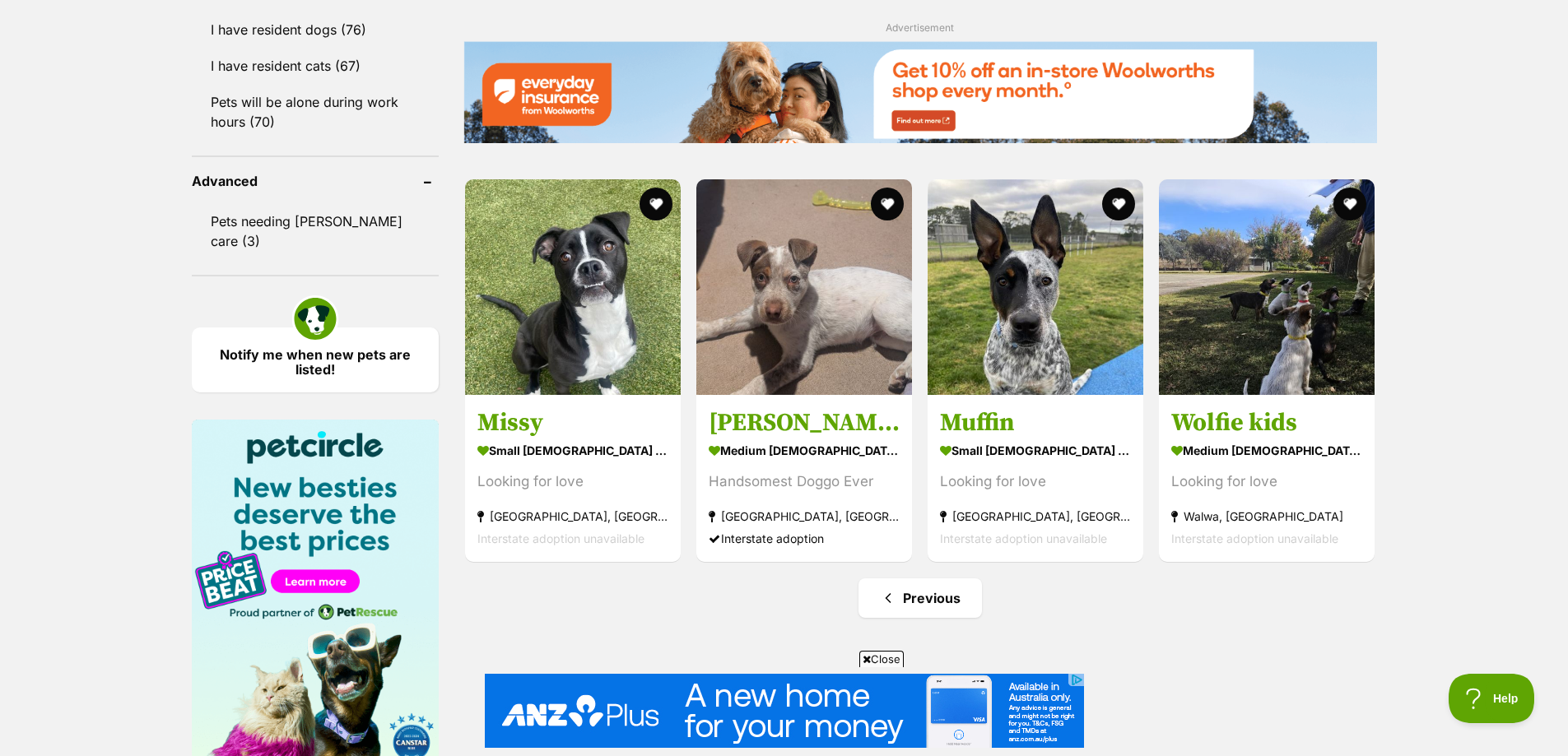
scroll to position [2057, 0]
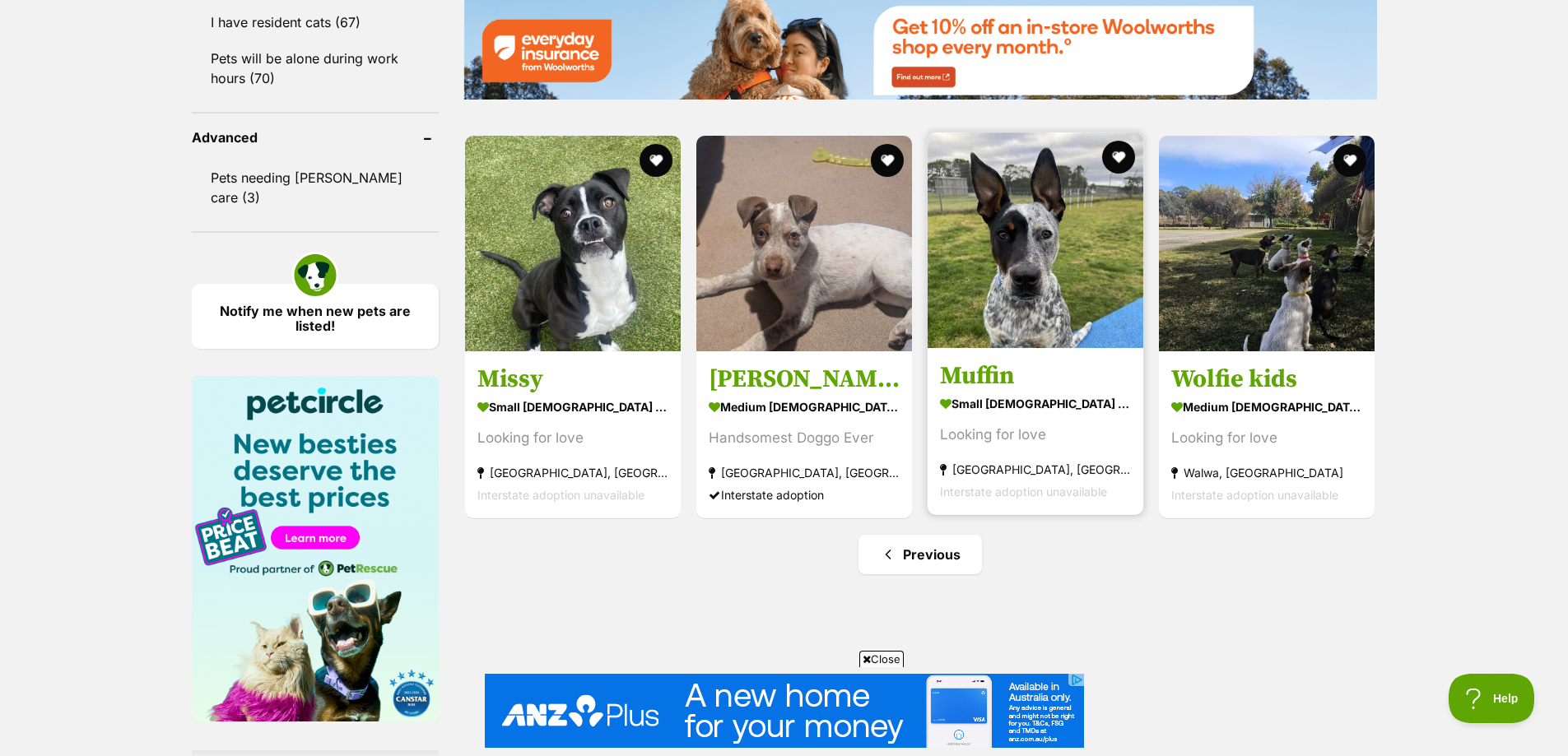
click at [1026, 290] on img at bounding box center [1035, 241] width 216 height 216
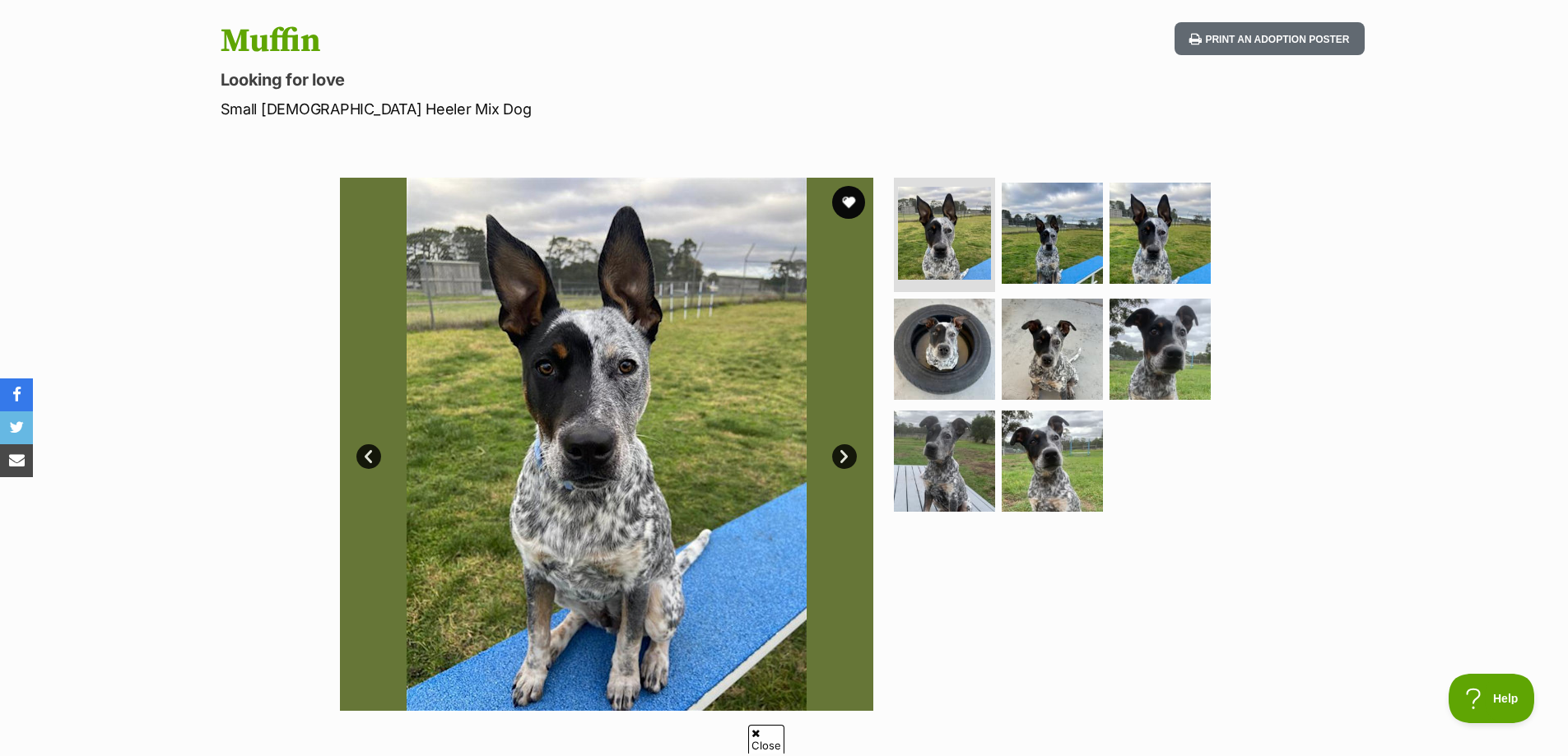
click at [838, 459] on link "Next" at bounding box center [845, 457] width 25 height 25
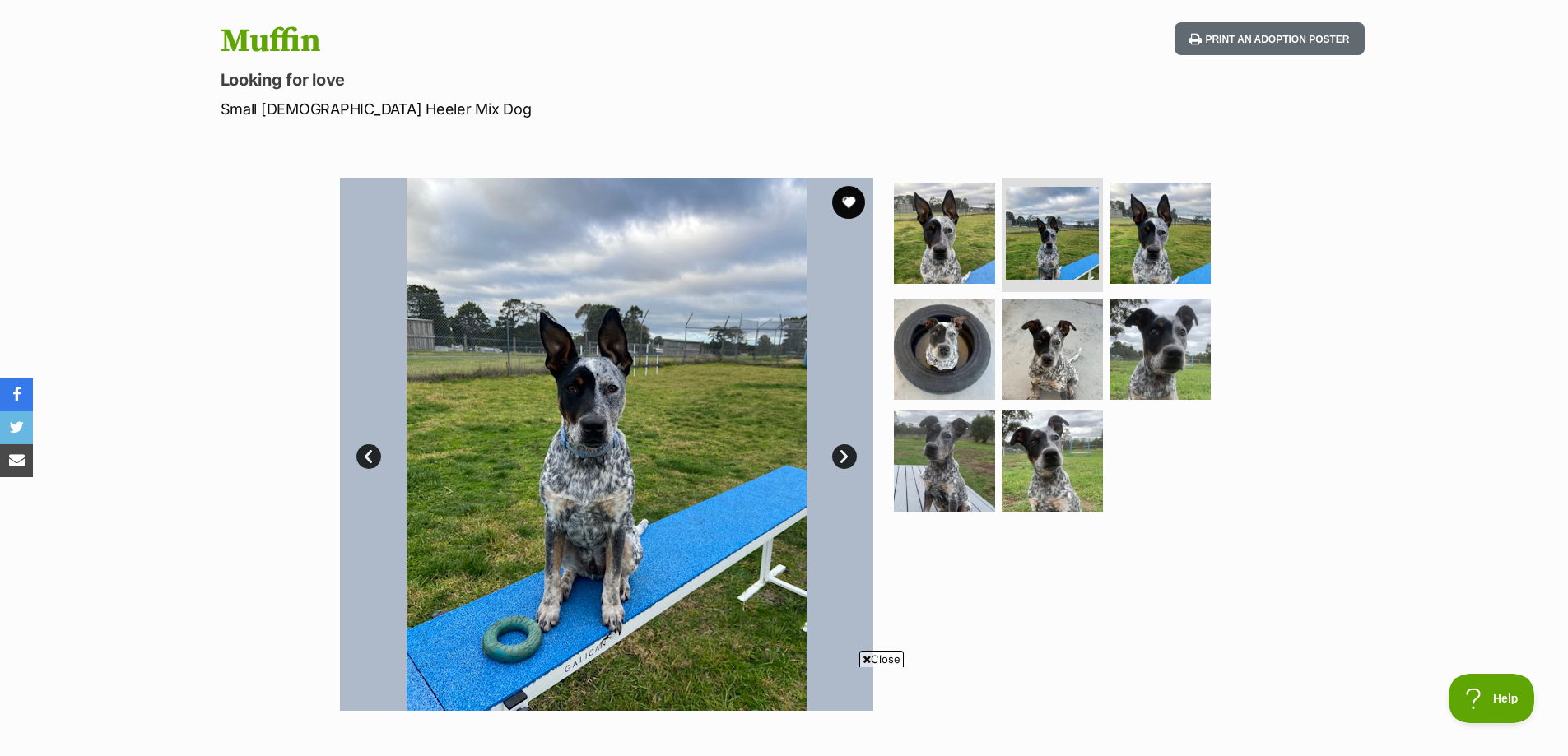
click at [838, 459] on link "Next" at bounding box center [845, 457] width 25 height 25
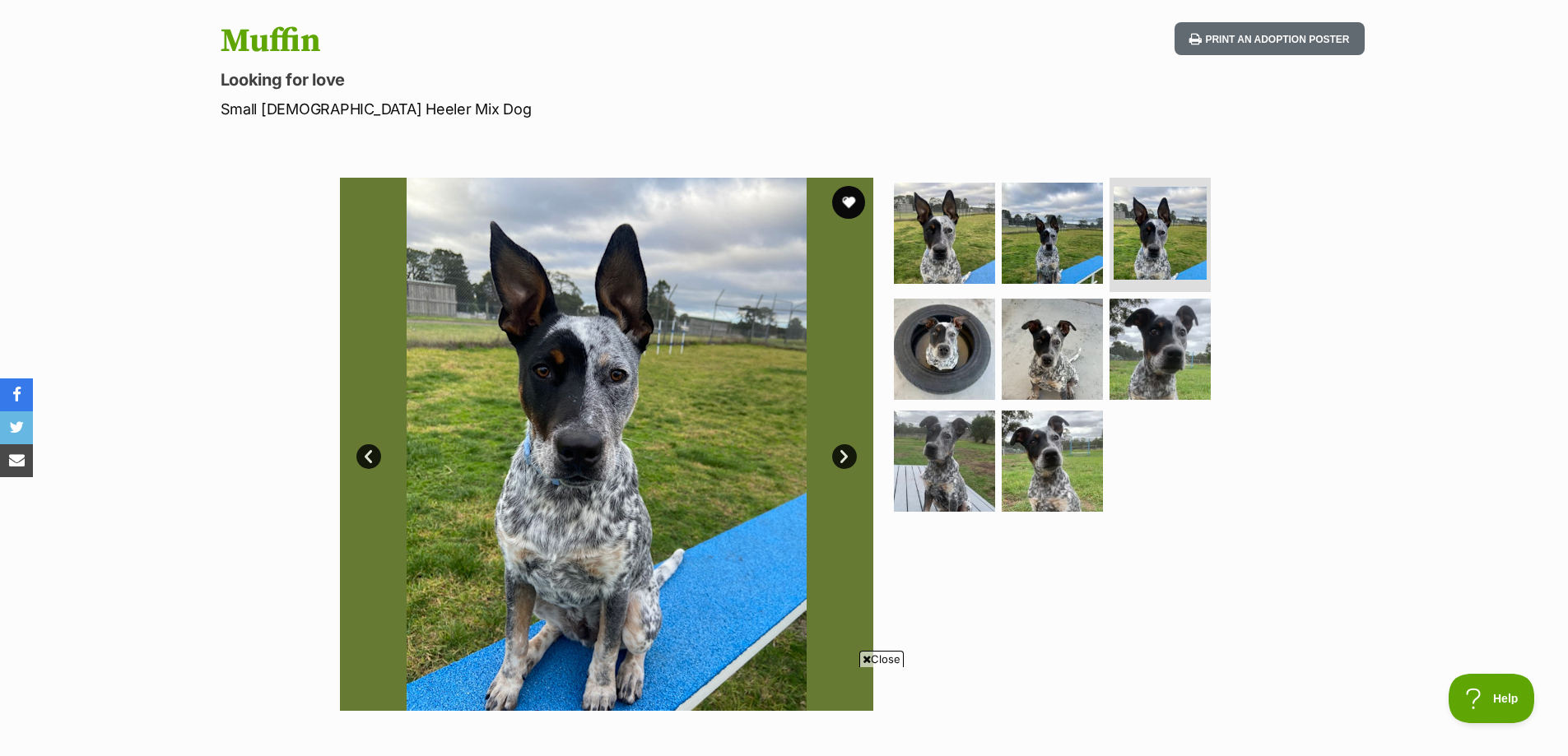
click at [838, 459] on link "Next" at bounding box center [845, 457] width 25 height 25
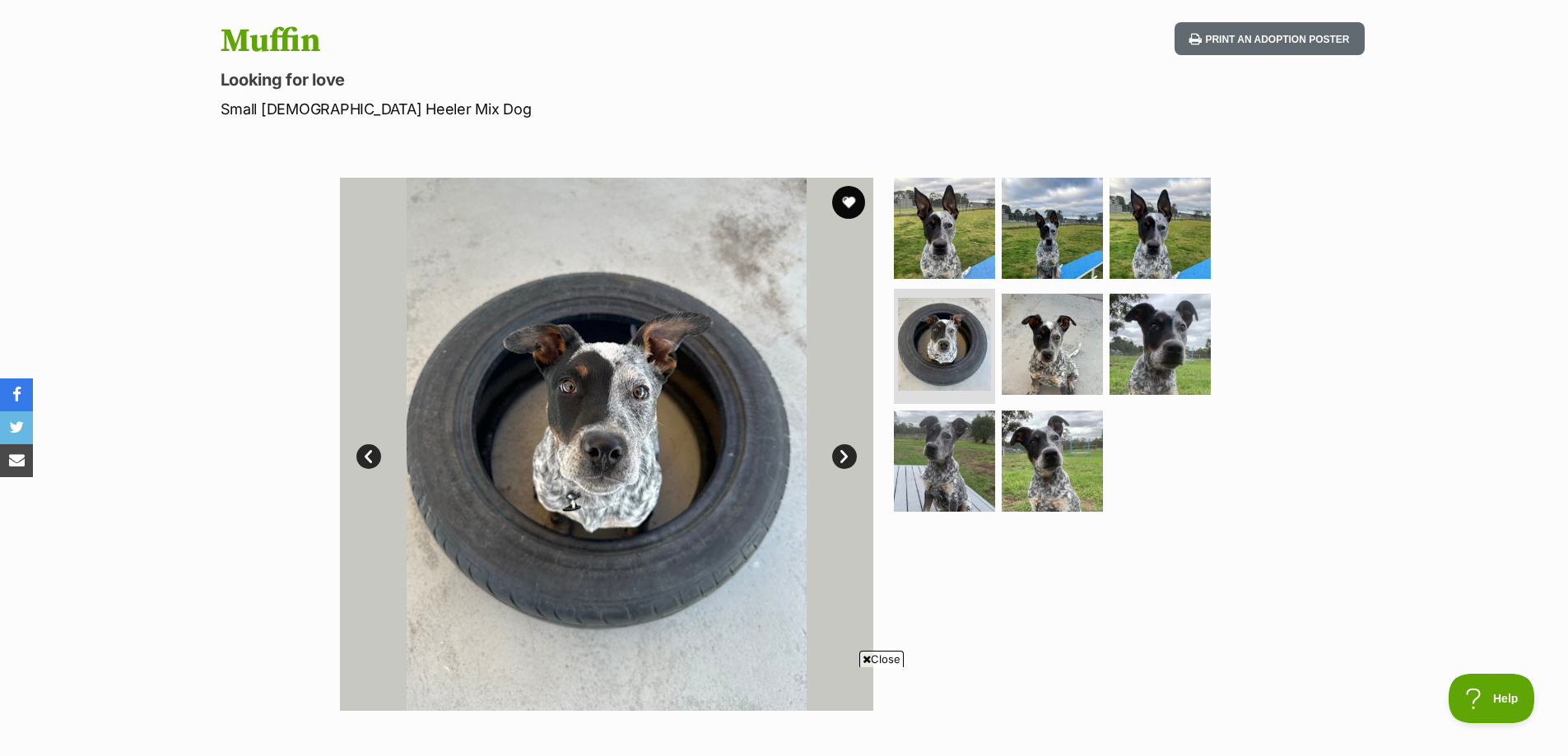
click at [838, 459] on link "Next" at bounding box center [845, 457] width 25 height 25
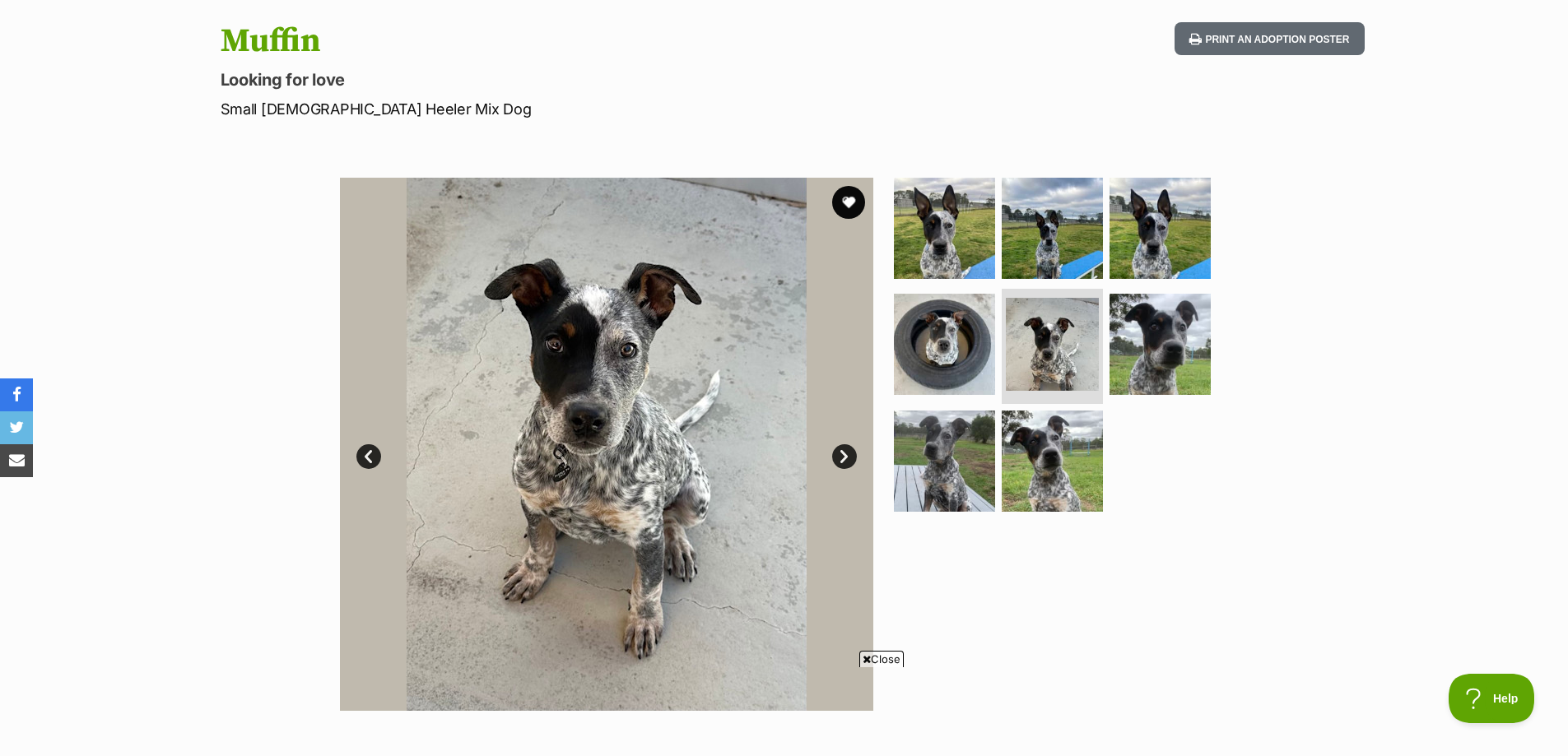
click at [838, 459] on link "Next" at bounding box center [845, 457] width 25 height 25
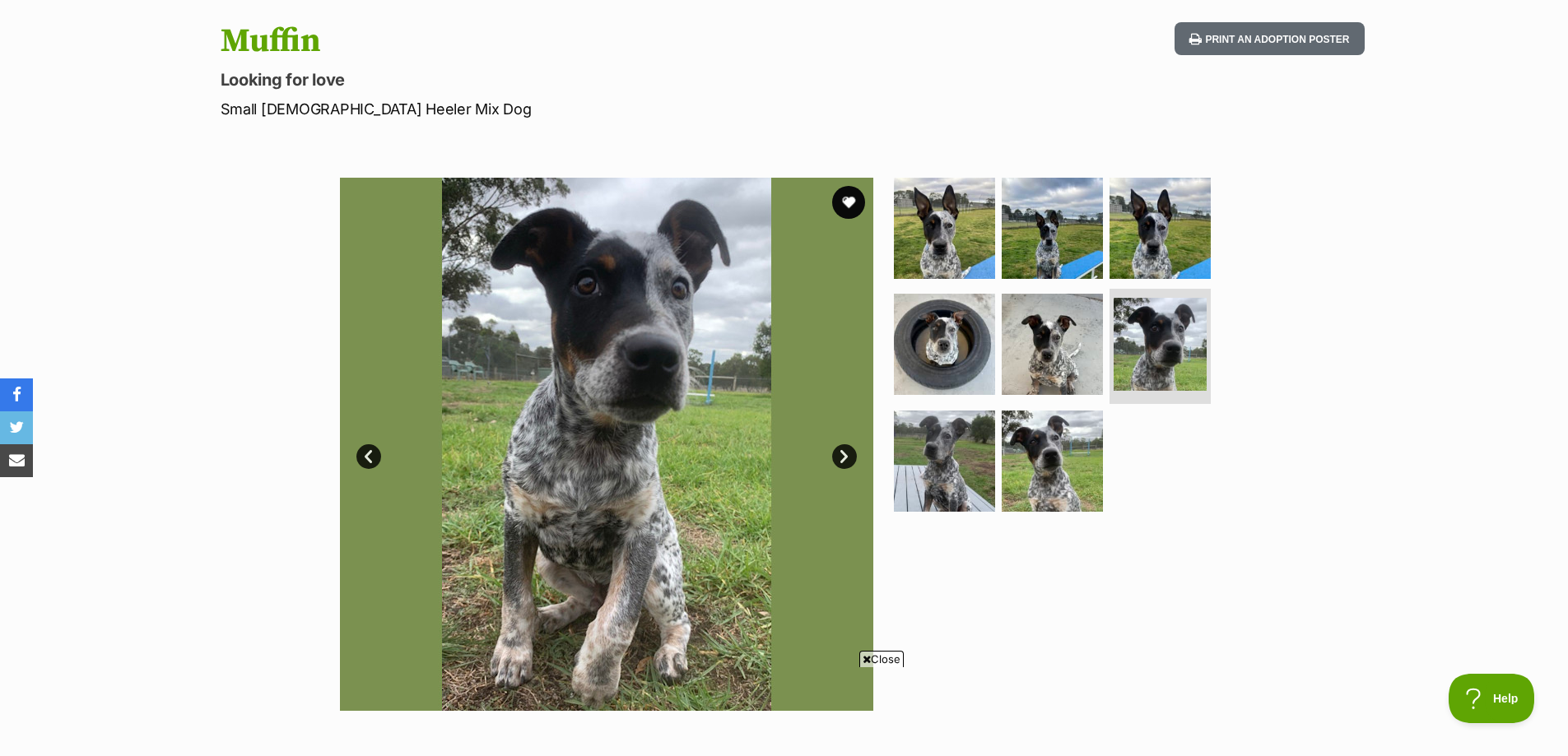
click at [838, 459] on link "Next" at bounding box center [845, 457] width 25 height 25
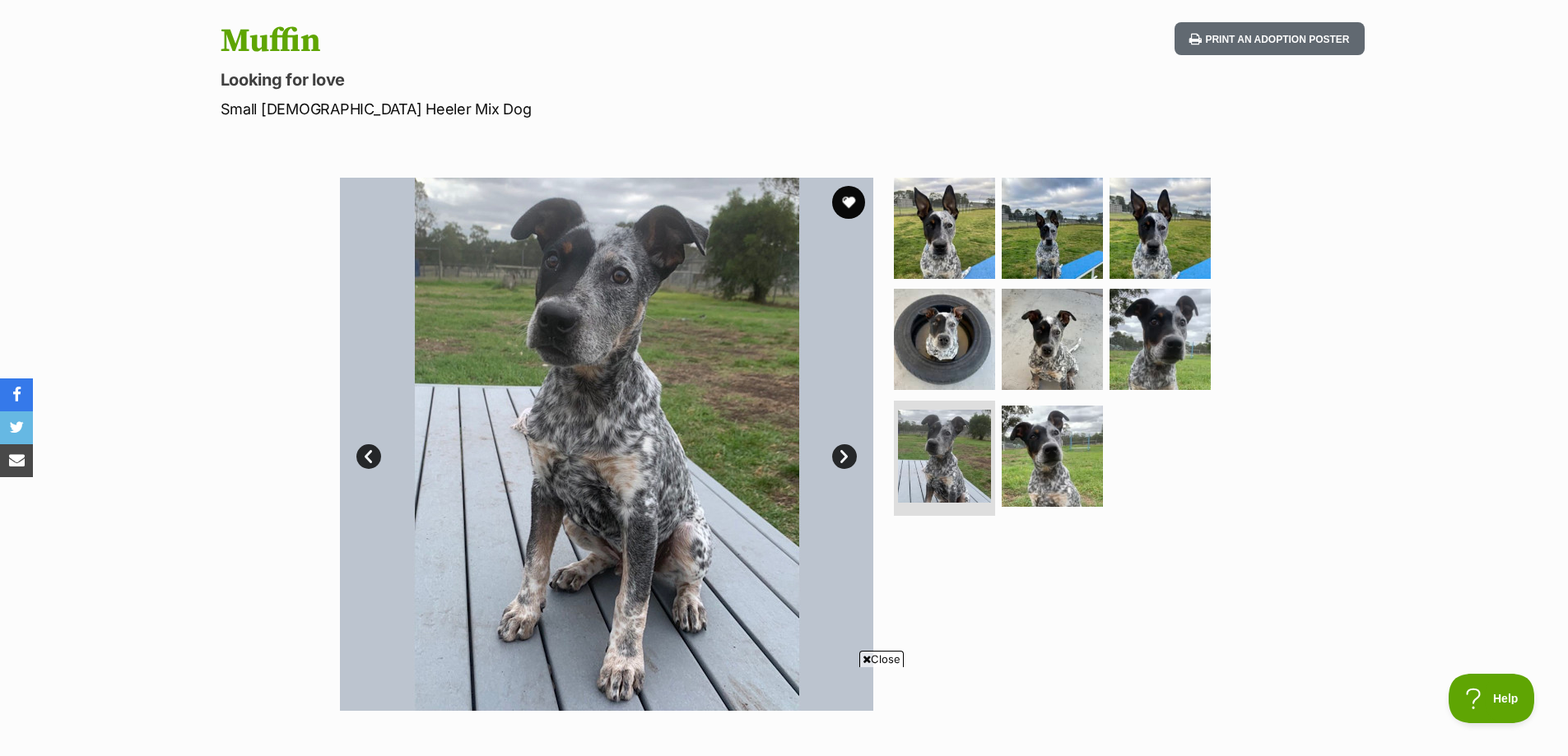
click at [838, 459] on link "Next" at bounding box center [845, 457] width 25 height 25
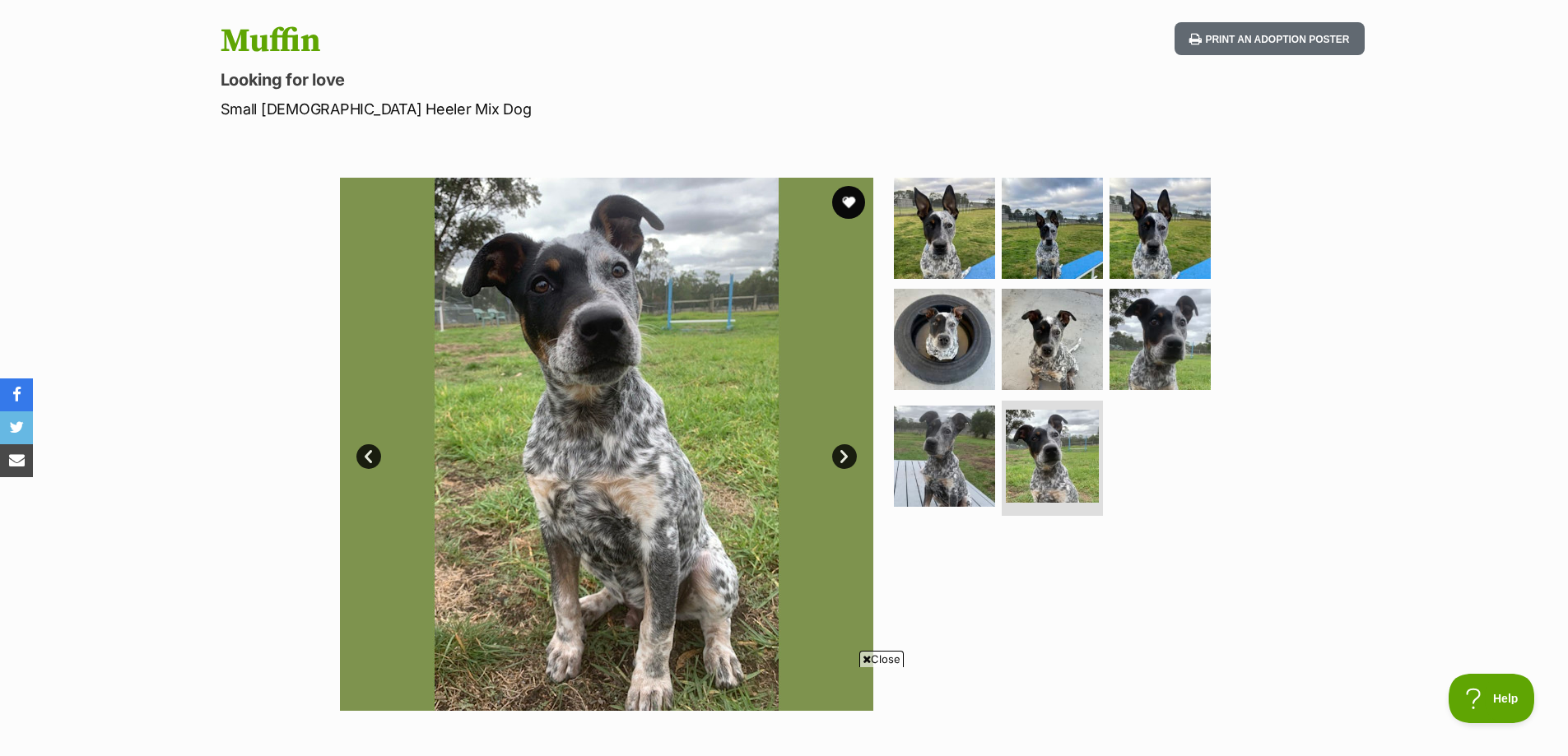
click at [838, 459] on link "Next" at bounding box center [845, 457] width 25 height 25
